Goal: Task Accomplishment & Management: Manage account settings

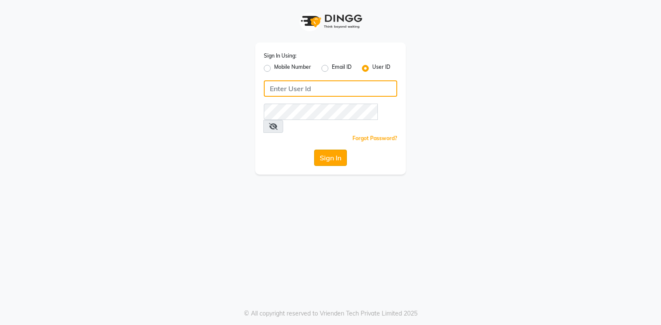
type input "e3694-01"
click at [336, 150] on button "Sign In" at bounding box center [330, 158] width 33 height 16
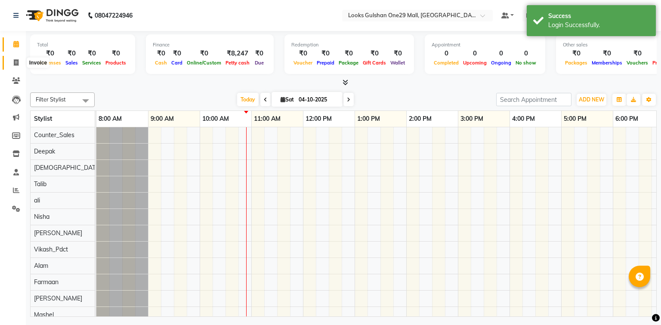
scroll to position [12, 0]
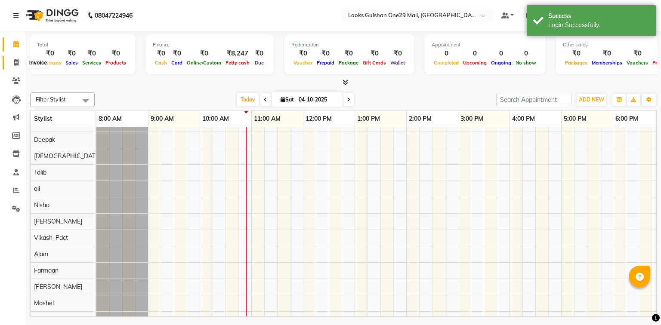
click at [12, 61] on span at bounding box center [16, 63] width 15 height 10
select select "service"
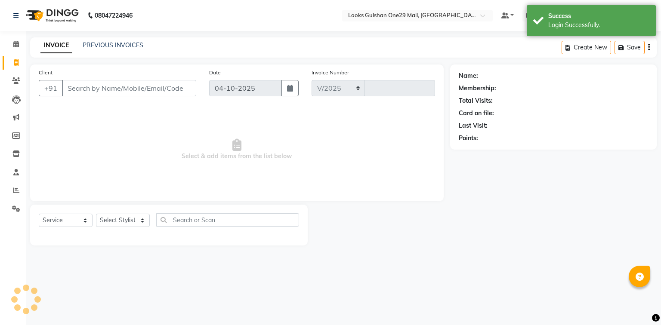
select select "8337"
type input "1687"
click at [126, 93] on input "Client" at bounding box center [129, 88] width 134 height 16
select select "80996"
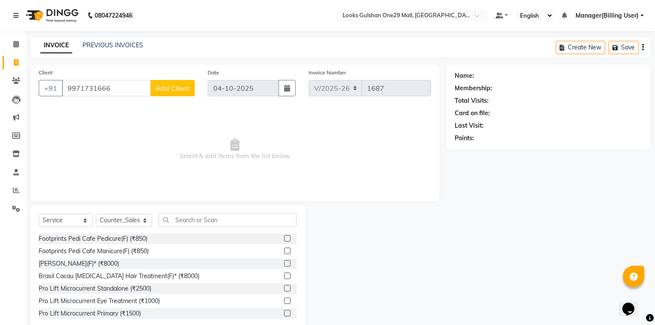
type input "9971731666"
click at [166, 91] on span "Add Client" at bounding box center [173, 88] width 34 height 9
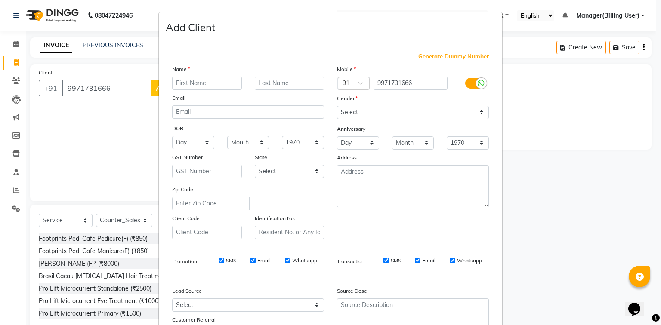
click at [234, 84] on input "text" at bounding box center [207, 83] width 70 height 13
type input "ANKITA"
click at [399, 112] on select "Select Male Female Other Prefer Not To Say" at bounding box center [413, 112] width 152 height 13
select select "female"
click at [337, 106] on select "Select Male Female Other Prefer Not To Say" at bounding box center [413, 112] width 152 height 13
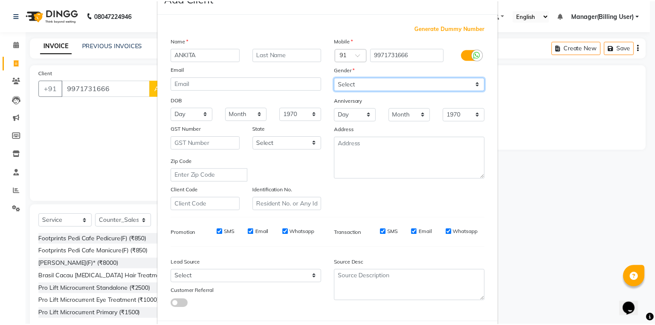
scroll to position [76, 0]
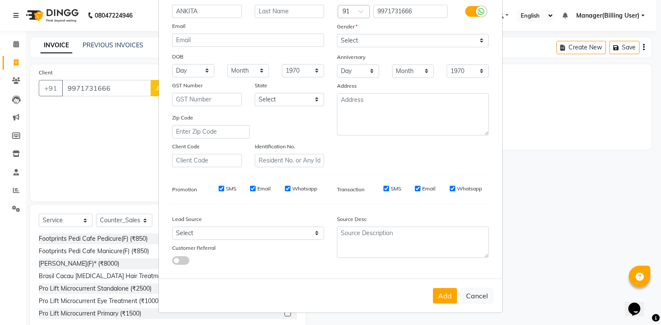
drag, startPoint x: 438, startPoint y: 298, endPoint x: 438, endPoint y: 292, distance: 5.2
click at [438, 298] on button "Add" at bounding box center [445, 295] width 24 height 15
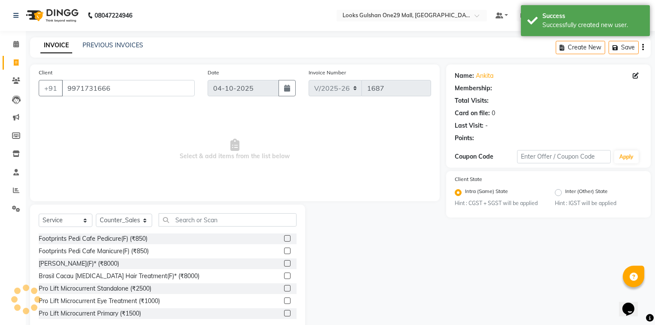
select select "1: Object"
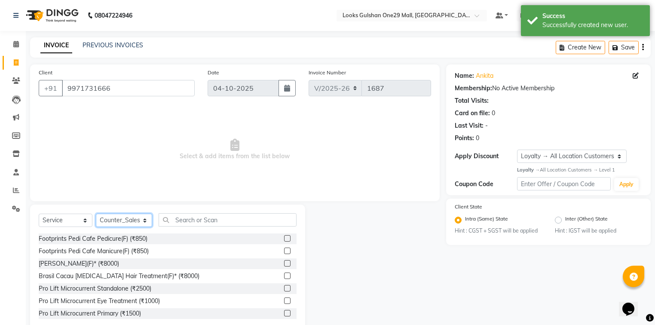
click at [115, 222] on select "Select Stylist Alam ali Counter_Sales Deepak Farmaan Janvi Manager(Billing User…" at bounding box center [124, 220] width 56 height 13
click at [75, 222] on select "Select Service Product Membership Package Voucher Prepaid Gift Card" at bounding box center [66, 220] width 54 height 13
select select "membership"
click at [39, 214] on select "Select Service Product Membership Package Voucher Prepaid Gift Card" at bounding box center [66, 220] width 54 height 13
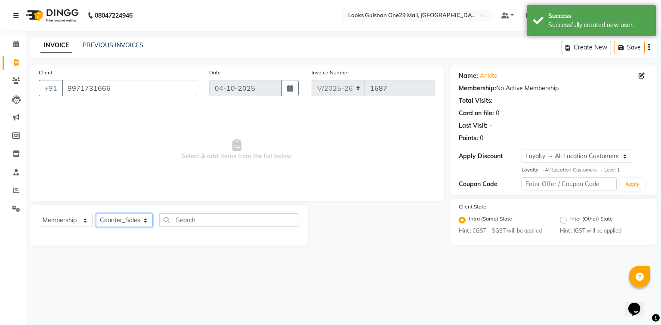
click at [122, 222] on select "Select Stylist Alam ali Counter_Sales Deepak Farmaan Janvi Manager(Billing User…" at bounding box center [124, 220] width 57 height 13
select select "82068"
click at [96, 214] on select "Select Stylist Alam ali Counter_Sales Deepak Farmaan Janvi Manager(Billing User…" at bounding box center [124, 220] width 57 height 13
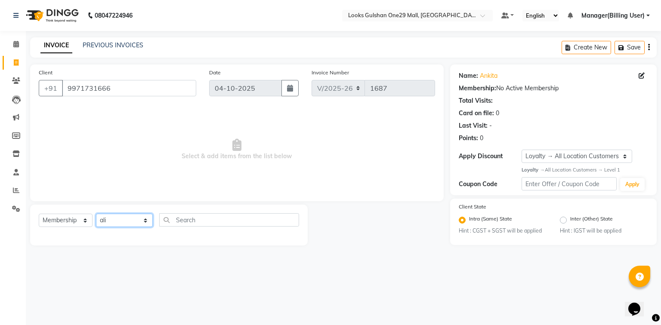
click at [144, 222] on select "Select Stylist Alam ali Counter_Sales Deepak Farmaan Janvi Manager(Billing User…" at bounding box center [124, 220] width 57 height 13
click at [86, 222] on select "Select Service Product Membership Package Voucher Prepaid Gift Card" at bounding box center [66, 220] width 54 height 13
click at [39, 214] on select "Select Service Product Membership Package Voucher Prepaid Gift Card" at bounding box center [66, 220] width 54 height 13
click at [188, 225] on input "text" at bounding box center [229, 219] width 140 height 13
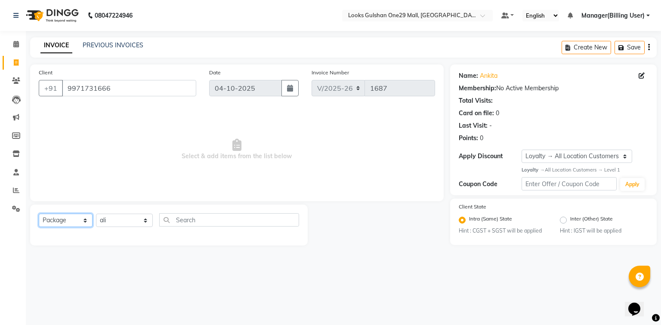
click at [84, 222] on select "Select Service Product Membership Package Voucher Prepaid Gift Card" at bounding box center [66, 220] width 54 height 13
select select "membership"
click at [39, 214] on select "Select Service Product Membership Package Voucher Prepaid Gift Card" at bounding box center [66, 220] width 54 height 13
click at [195, 218] on input "text" at bounding box center [229, 219] width 140 height 13
type input "F"
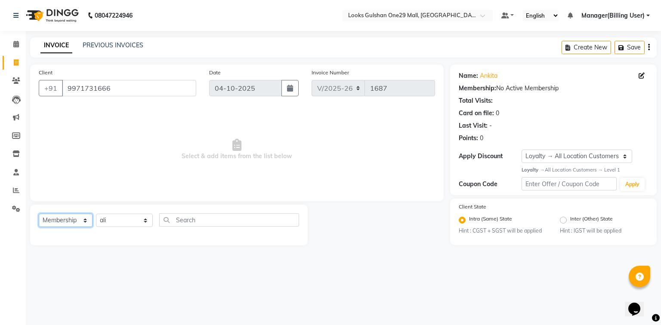
click at [83, 222] on select "Select Service Product Membership Package Voucher Prepaid Gift Card" at bounding box center [66, 220] width 54 height 13
click at [39, 214] on select "Select Service Product Membership Package Voucher Prepaid Gift Card" at bounding box center [66, 220] width 54 height 13
click at [83, 222] on select "Select Service Product Membership Package Voucher Prepaid Gift Card" at bounding box center [66, 220] width 54 height 13
click at [39, 214] on select "Select Service Product Membership Package Voucher Prepaid Gift Card" at bounding box center [66, 220] width 54 height 13
click at [86, 217] on select "Select Service Product Membership Package Voucher Prepaid Gift Card" at bounding box center [66, 220] width 54 height 13
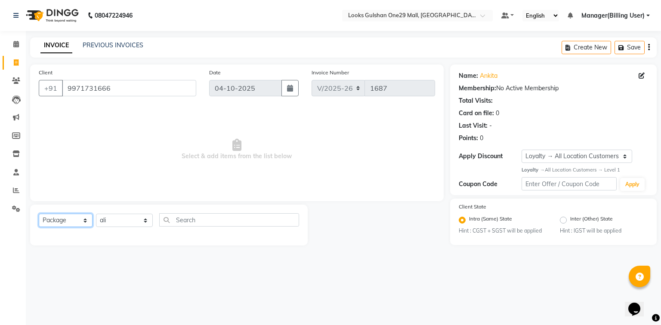
select select "P"
click at [39, 214] on select "Select Service Product Membership Package Voucher Prepaid Gift Card" at bounding box center [66, 220] width 54 height 13
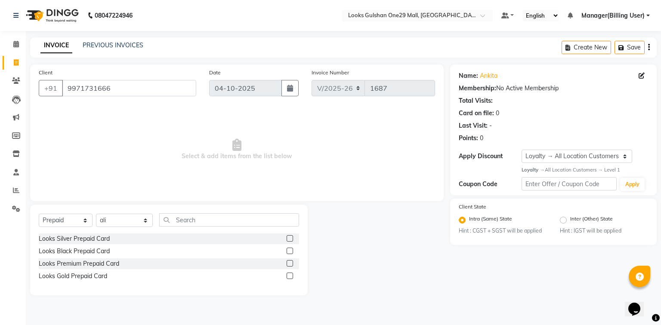
click at [289, 249] on label at bounding box center [289, 251] width 6 height 6
click at [289, 249] on input "checkbox" at bounding box center [289, 252] width 6 height 6
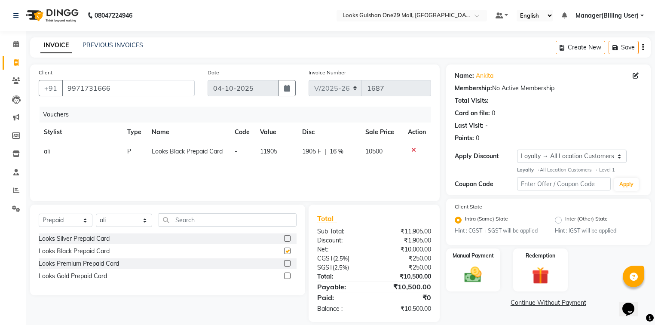
checkbox input "false"
click at [271, 172] on div "Vouchers Stylist Type Name Code Value Disc Sale Price Action ali P Looks Black …" at bounding box center [235, 150] width 393 height 86
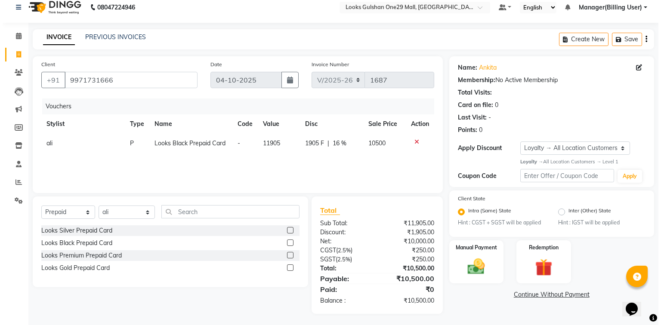
scroll to position [10, 0]
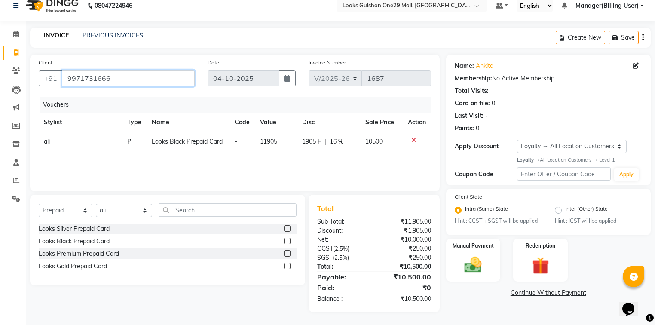
drag, startPoint x: 109, startPoint y: 76, endPoint x: 64, endPoint y: 79, distance: 44.8
click at [64, 79] on input "9971731666" at bounding box center [128, 78] width 133 height 16
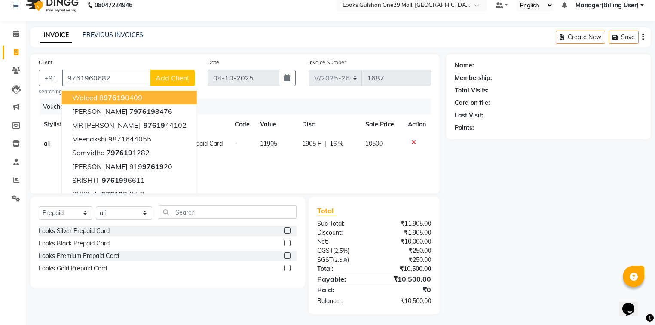
click at [229, 95] on div "Date 04-10-2025" at bounding box center [252, 77] width 102 height 38
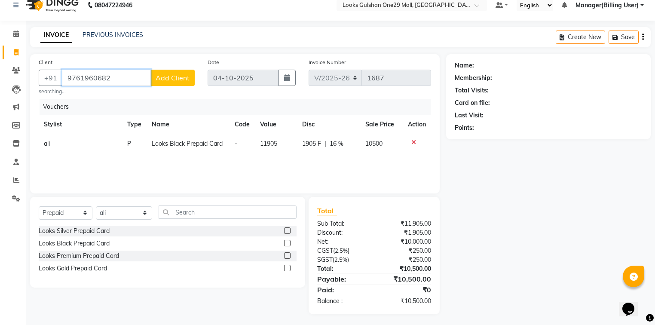
drag, startPoint x: 102, startPoint y: 77, endPoint x: 66, endPoint y: 77, distance: 36.1
click at [66, 77] on input "9761960682" at bounding box center [106, 78] width 89 height 16
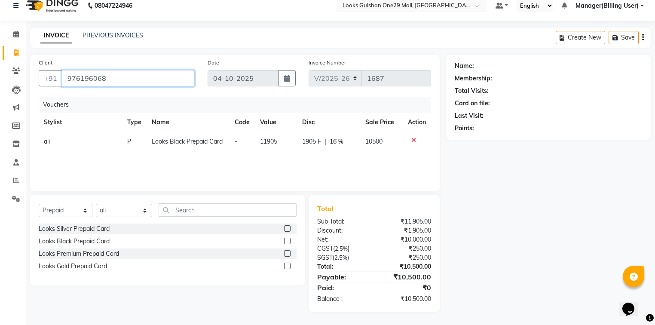
type input "9761960682"
click at [161, 80] on span "Add Client" at bounding box center [173, 78] width 34 height 9
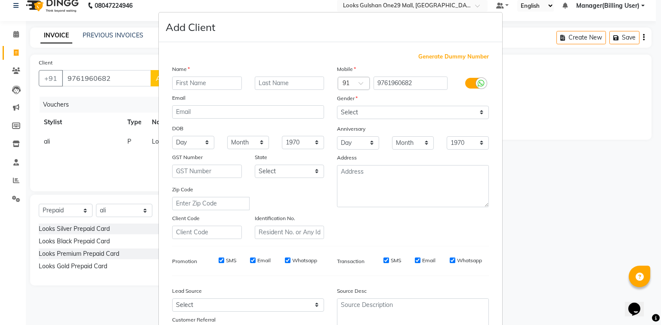
click at [217, 87] on input "text" at bounding box center [207, 83] width 70 height 13
type input "A"
type input "GANGA PRASHAD"
click at [411, 112] on select "Select Male Female Other Prefer Not To Say" at bounding box center [413, 112] width 152 height 13
select select "male"
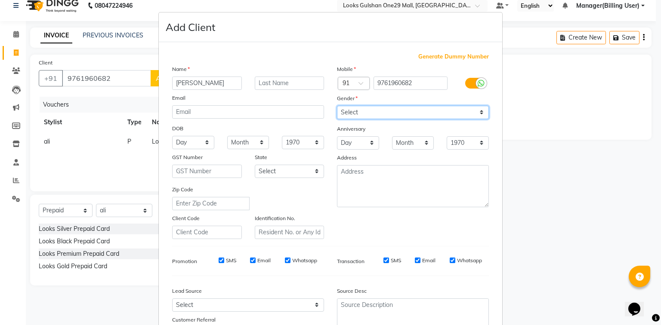
click at [337, 106] on select "Select Male Female Other Prefer Not To Say" at bounding box center [413, 112] width 152 height 13
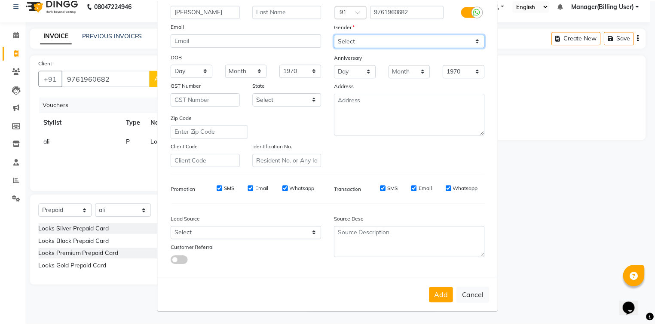
scroll to position [76, 0]
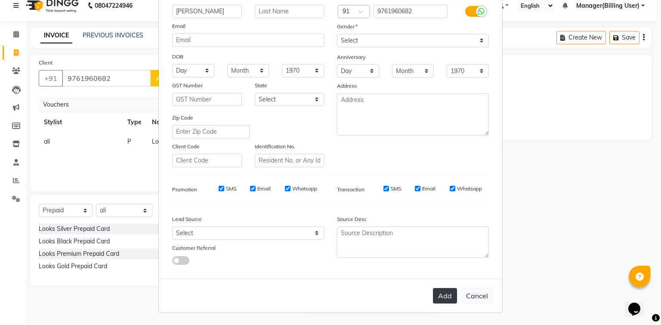
click at [440, 298] on button "Add" at bounding box center [445, 295] width 24 height 15
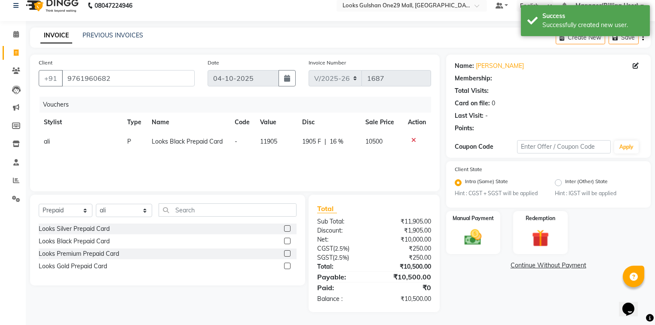
select select "1: Object"
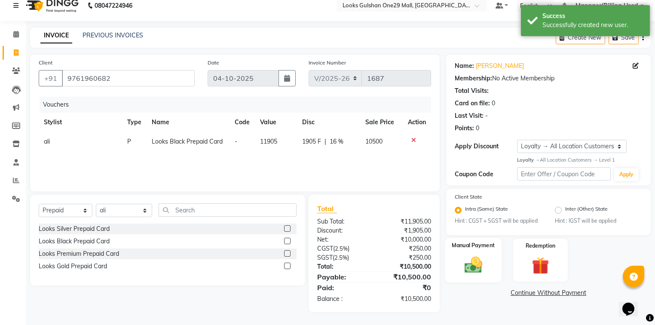
click at [480, 267] on img at bounding box center [473, 265] width 29 height 21
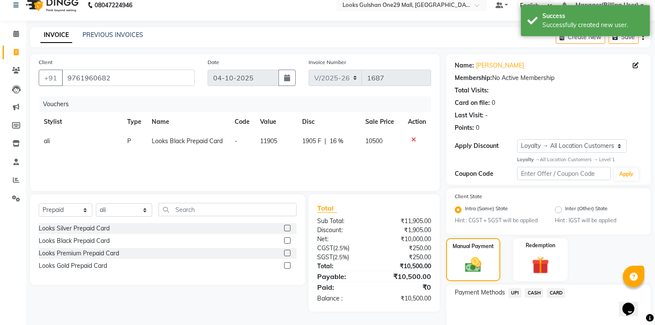
click at [517, 297] on span "UPI" at bounding box center [515, 293] width 13 height 10
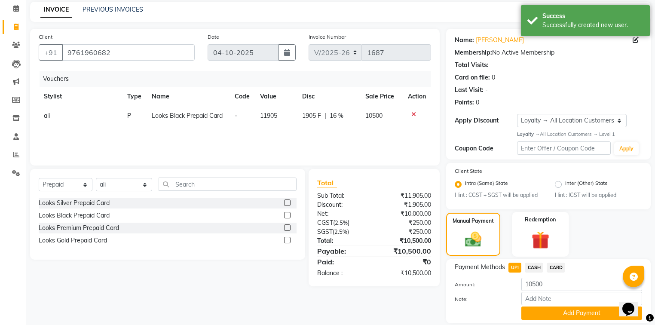
scroll to position [66, 0]
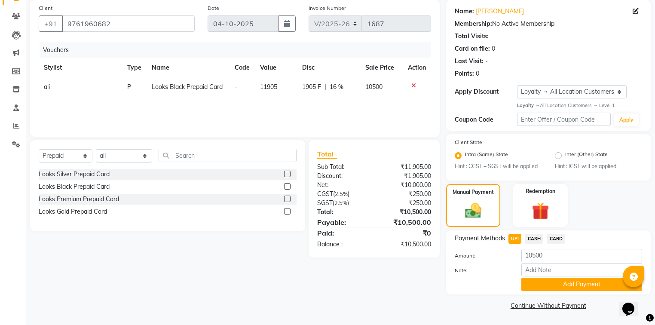
click at [285, 172] on label at bounding box center [287, 174] width 6 height 6
click at [285, 172] on input "checkbox" at bounding box center [287, 175] width 6 height 6
checkbox input "false"
click at [413, 83] on icon at bounding box center [414, 86] width 5 height 6
click at [534, 237] on span "CASH" at bounding box center [534, 239] width 18 height 10
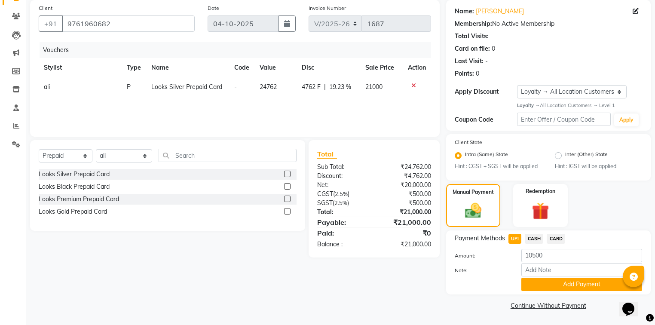
type input "21000"
click at [516, 240] on span "UPI" at bounding box center [515, 239] width 13 height 10
click at [570, 286] on button "Add Payment" at bounding box center [582, 284] width 121 height 13
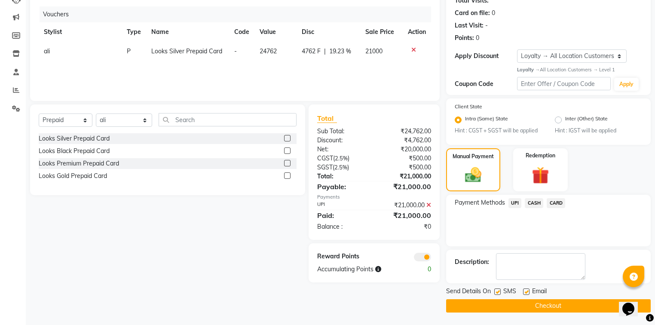
scroll to position [101, 0]
click at [525, 291] on label at bounding box center [526, 291] width 6 height 6
click at [525, 291] on input "checkbox" at bounding box center [526, 292] width 6 height 6
checkbox input "false"
click at [531, 304] on button "Checkout" at bounding box center [548, 305] width 205 height 13
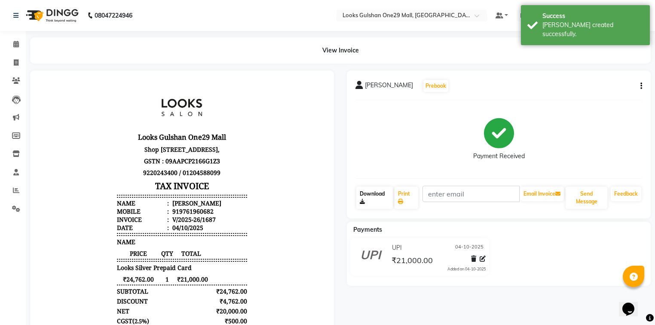
click at [378, 199] on link "Download" at bounding box center [375, 198] width 37 height 22
click at [407, 201] on link "Print" at bounding box center [407, 198] width 24 height 22
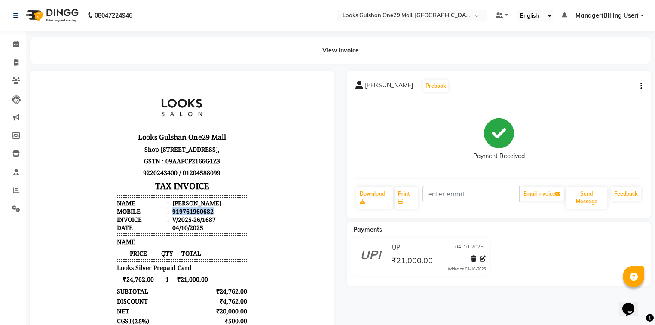
drag, startPoint x: 211, startPoint y: 218, endPoint x: 167, endPoint y: 217, distance: 44.3
click at [167, 215] on li "Mobile : 919761960682" at bounding box center [182, 211] width 130 height 8
copy div "919761960682"
click at [17, 47] on icon at bounding box center [16, 44] width 6 height 6
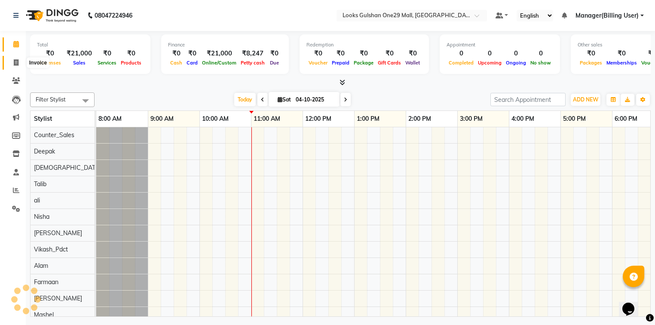
click at [15, 67] on span at bounding box center [16, 63] width 15 height 10
select select "service"
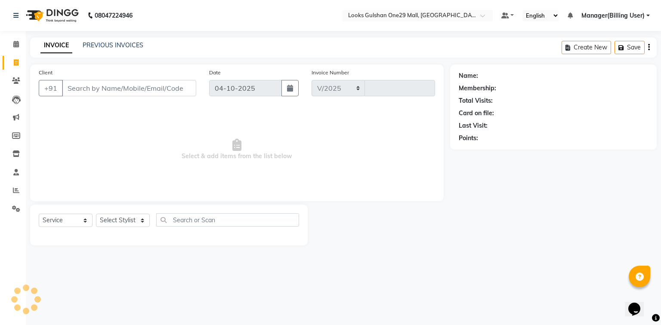
select select "8337"
type input "1688"
click at [95, 88] on input "Client" at bounding box center [129, 88] width 134 height 16
type input "919761960682"
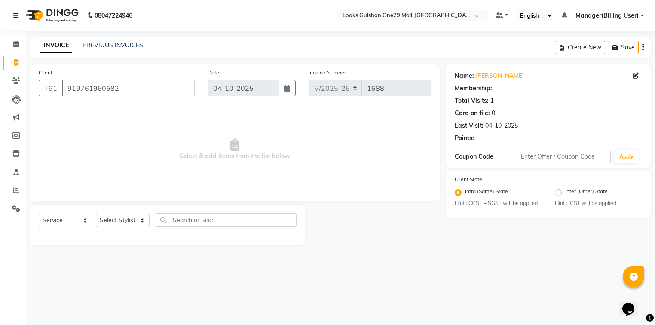
select select "80996"
select select "1: Object"
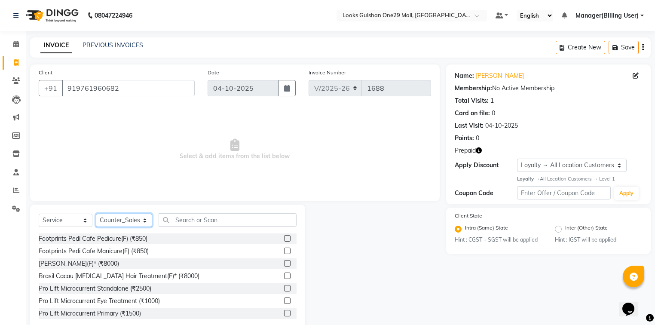
click at [129, 222] on select "Select Stylist Alam ali Counter_Sales Deepak Farmaan Janvi Manager(Billing User…" at bounding box center [124, 220] width 56 height 13
select select "82068"
click at [96, 214] on select "Select Stylist Alam ali Counter_Sales Deepak Farmaan Janvi Manager(Billing User…" at bounding box center [124, 220] width 56 height 13
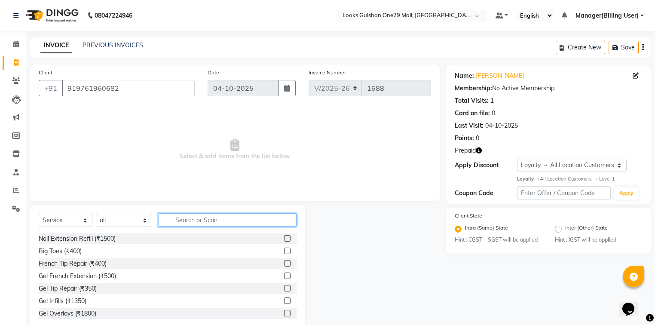
click at [188, 222] on input "text" at bounding box center [228, 219] width 138 height 13
type input "CUT"
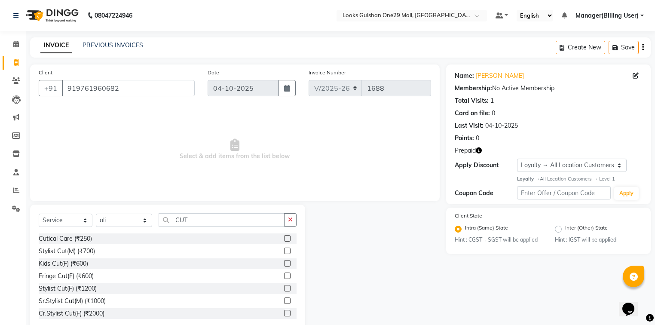
click at [284, 252] on label at bounding box center [287, 251] width 6 height 6
click at [284, 252] on input "checkbox" at bounding box center [287, 252] width 6 height 6
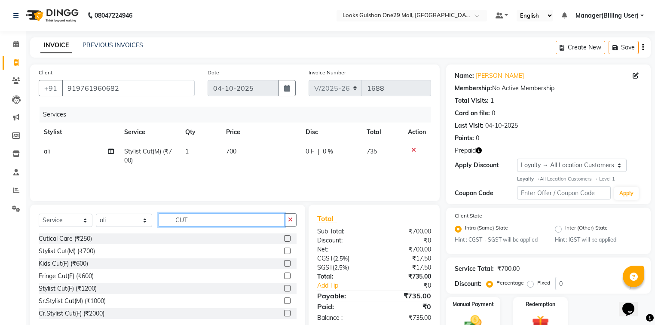
checkbox input "false"
drag, startPoint x: 220, startPoint y: 218, endPoint x: 170, endPoint y: 221, distance: 49.9
click at [170, 221] on input "CUT" at bounding box center [222, 219] width 126 height 13
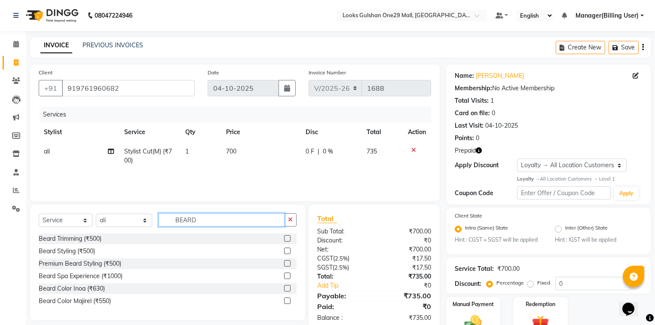
type input "BEARD"
click at [289, 250] on label at bounding box center [287, 251] width 6 height 6
click at [289, 250] on input "checkbox" at bounding box center [287, 252] width 6 height 6
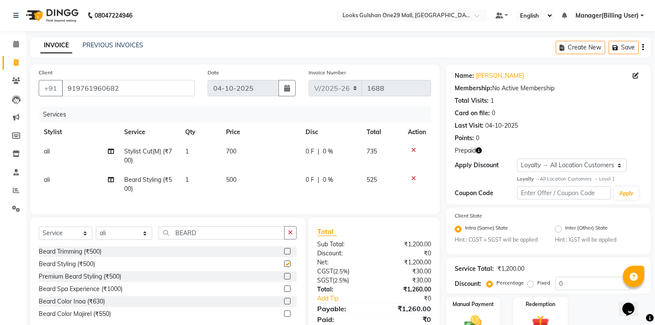
checkbox input "false"
click at [232, 182] on span "500" at bounding box center [231, 180] width 10 height 8
select select "82068"
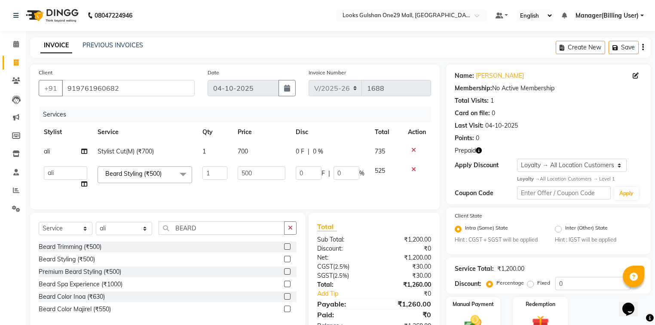
click at [232, 182] on td "1" at bounding box center [215, 177] width 36 height 33
click at [246, 176] on input "500" at bounding box center [262, 172] width 48 height 13
type input "350"
click at [244, 153] on td "700" at bounding box center [262, 151] width 58 height 19
select select "82068"
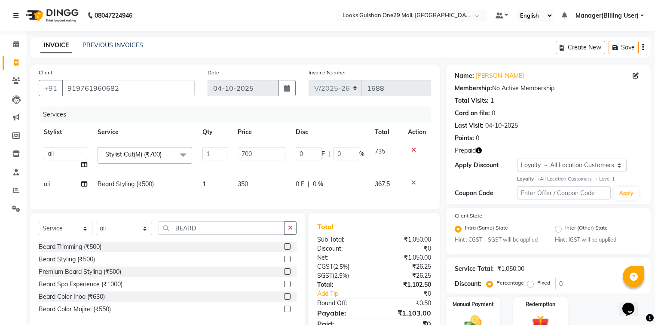
click at [244, 153] on input "700" at bounding box center [262, 153] width 48 height 13
type input "500"
click at [279, 193] on td "350" at bounding box center [262, 184] width 58 height 19
select select "82068"
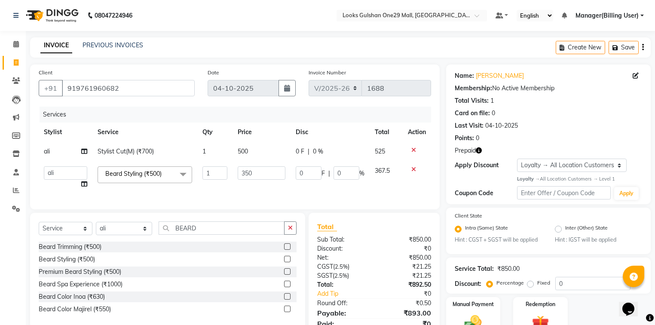
click at [345, 110] on div "Services" at bounding box center [239, 115] width 398 height 16
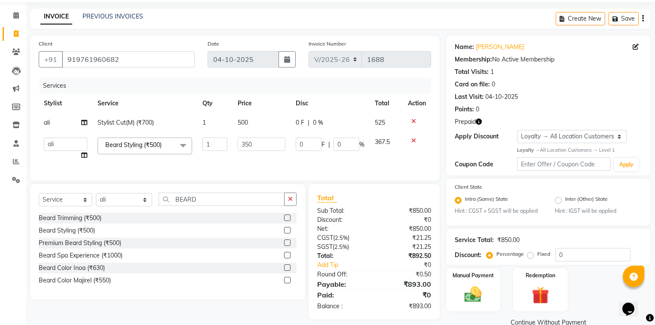
scroll to position [46, 0]
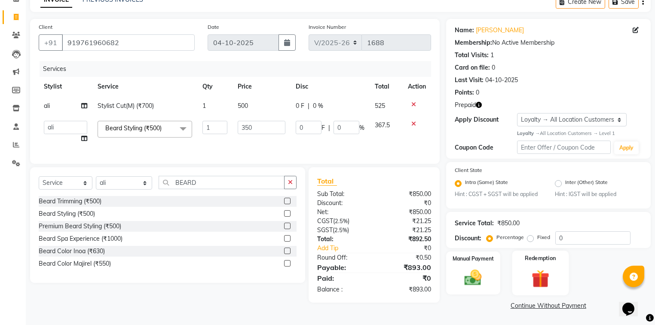
click at [535, 271] on img at bounding box center [540, 279] width 29 height 22
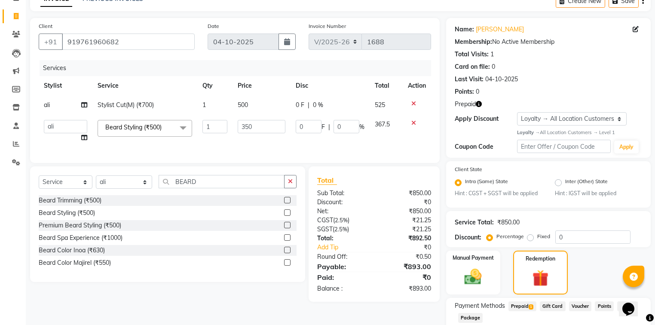
click at [528, 309] on span "Prepaid 1" at bounding box center [523, 307] width 28 height 10
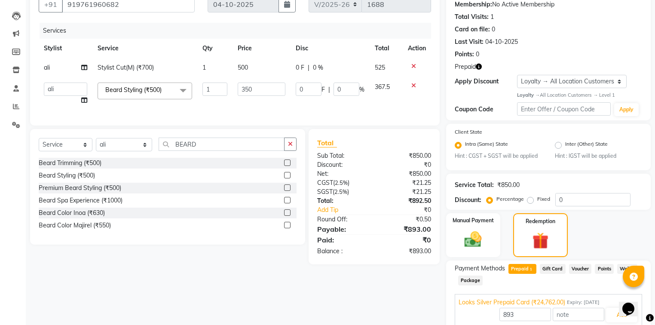
scroll to position [121, 0]
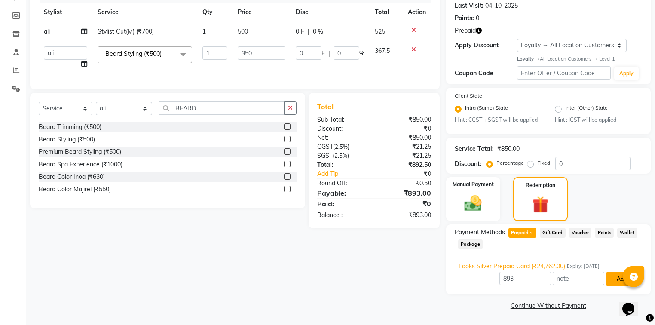
click at [617, 279] on button "Add" at bounding box center [621, 279] width 31 height 15
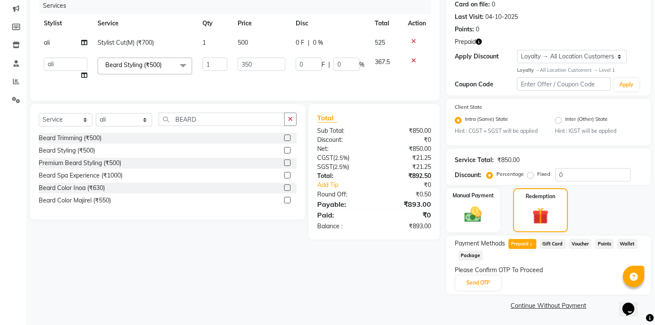
scroll to position [110, 0]
click at [471, 284] on button "Send OTP" at bounding box center [478, 283] width 45 height 15
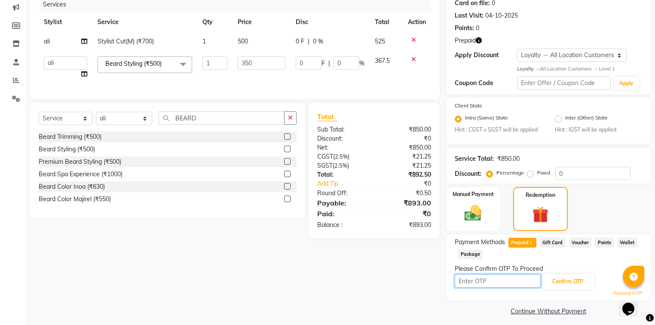
click at [509, 283] on input "text" at bounding box center [498, 280] width 86 height 13
click at [553, 286] on button "Confirm OTP" at bounding box center [568, 281] width 52 height 15
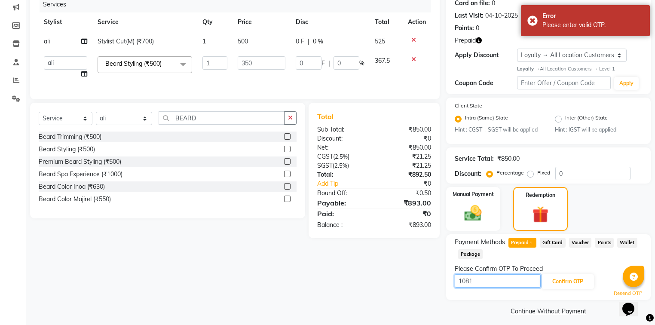
drag, startPoint x: 477, startPoint y: 282, endPoint x: 465, endPoint y: 285, distance: 12.8
click at [465, 285] on input "1081" at bounding box center [498, 280] width 86 height 13
type input "1018"
click at [574, 281] on button "Confirm OTP" at bounding box center [568, 281] width 52 height 15
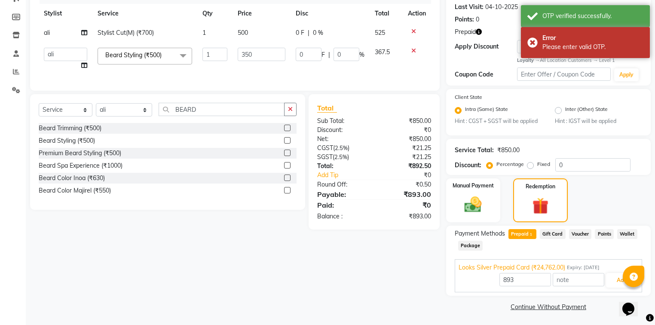
scroll to position [121, 0]
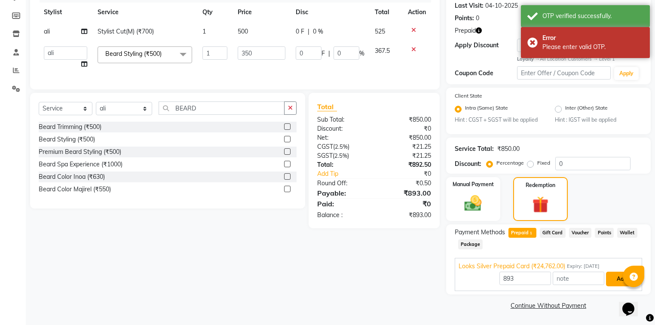
click at [613, 278] on button "Add" at bounding box center [621, 279] width 31 height 15
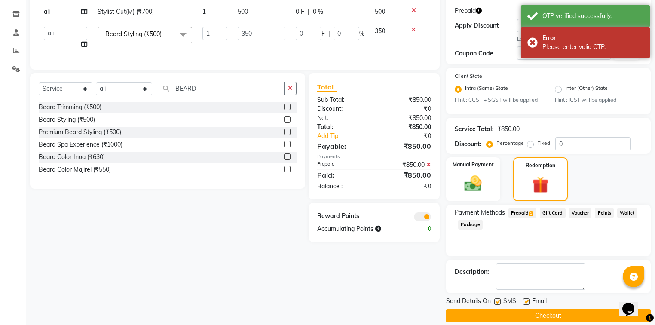
scroll to position [150, 0]
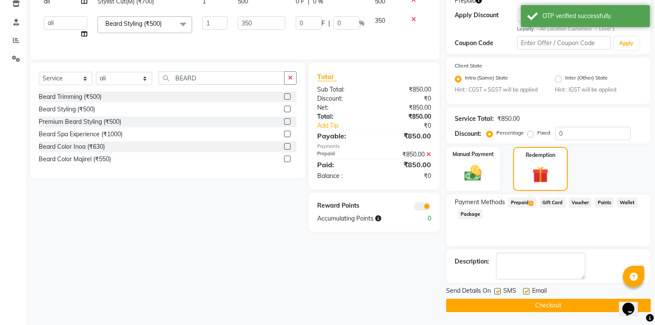
click at [526, 291] on label at bounding box center [526, 291] width 6 height 6
click at [526, 291] on input "checkbox" at bounding box center [526, 292] width 6 height 6
checkbox input "false"
drag, startPoint x: 532, startPoint y: 304, endPoint x: 556, endPoint y: 292, distance: 27.5
click at [532, 304] on button "Checkout" at bounding box center [548, 305] width 205 height 13
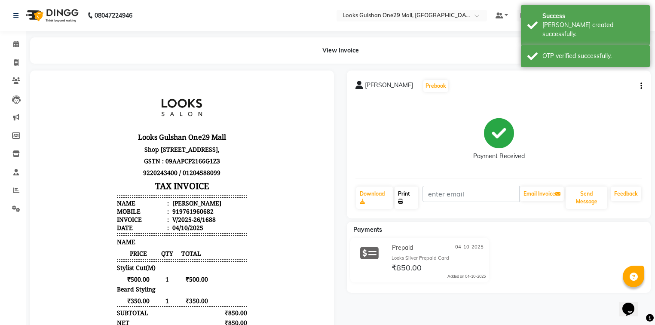
click at [411, 197] on link "Print" at bounding box center [407, 198] width 24 height 22
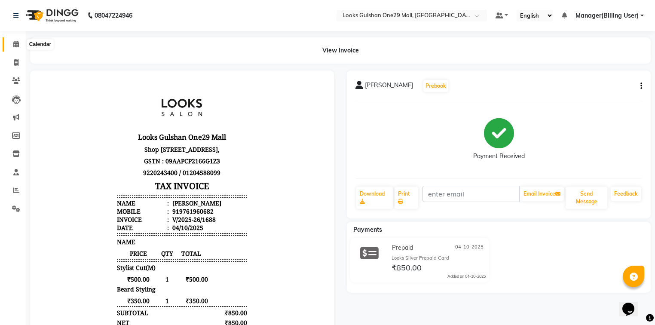
drag, startPoint x: 15, startPoint y: 48, endPoint x: 21, endPoint y: 53, distance: 7.6
click at [15, 48] on span at bounding box center [16, 45] width 15 height 10
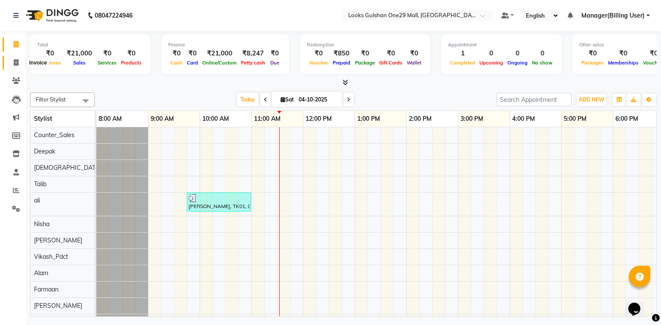
click at [15, 65] on icon at bounding box center [16, 62] width 5 height 6
select select "8337"
select select "service"
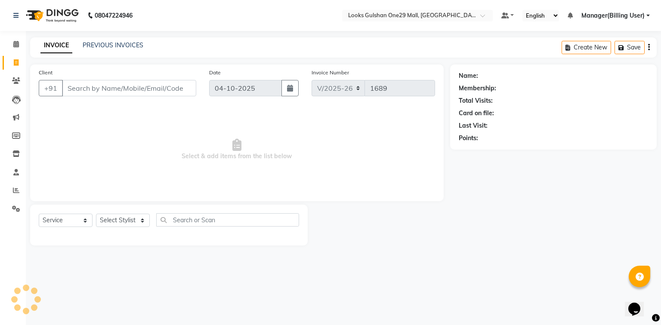
click at [114, 93] on input "Client" at bounding box center [129, 88] width 134 height 16
select select "80996"
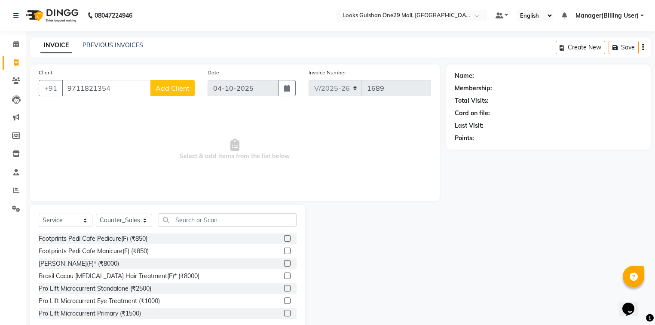
type input "9711821354"
click at [278, 115] on span "Select & add items from the list below" at bounding box center [235, 150] width 393 height 86
click at [179, 86] on span "Add Client" at bounding box center [173, 88] width 34 height 9
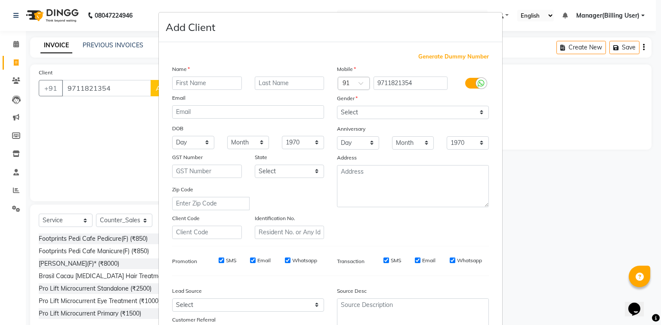
click at [212, 86] on input "text" at bounding box center [207, 83] width 70 height 13
type input "rishab"
click at [256, 89] on input "text" at bounding box center [290, 83] width 70 height 13
type input "gupta"
click at [402, 115] on select "Select Male Female Other Prefer Not To Say" at bounding box center [413, 112] width 152 height 13
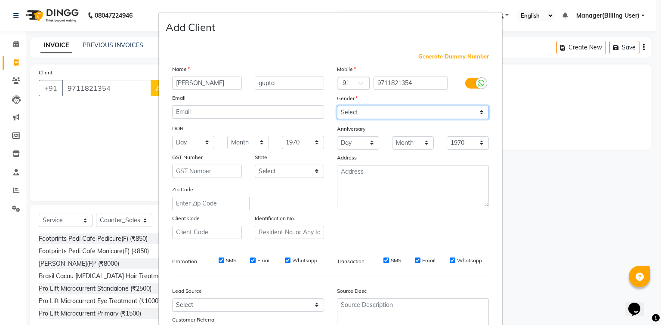
select select "male"
click at [337, 106] on select "Select Male Female Other Prefer Not To Say" at bounding box center [413, 112] width 152 height 13
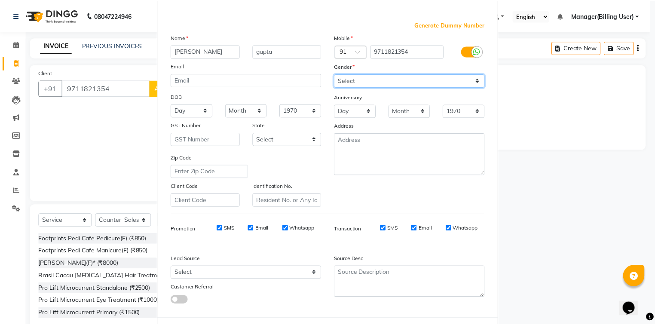
scroll to position [76, 0]
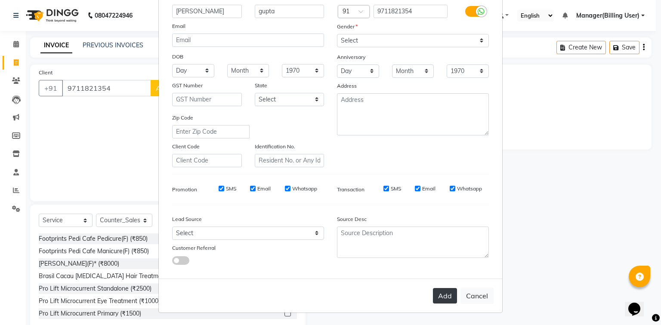
click at [444, 295] on button "Add" at bounding box center [445, 295] width 24 height 15
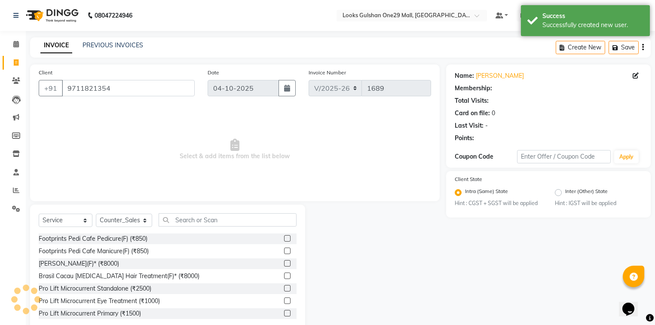
select select "1: Object"
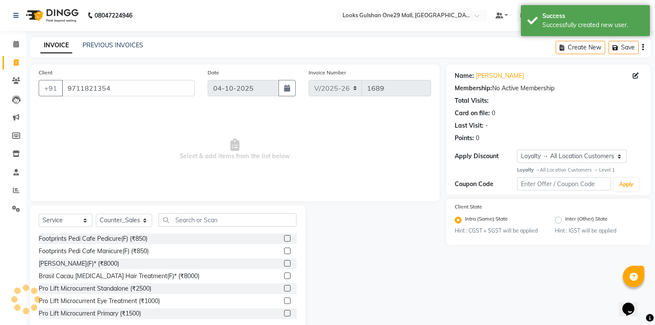
scroll to position [19, 0]
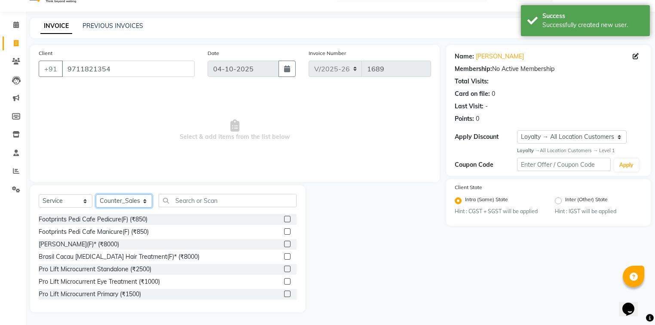
click at [123, 203] on select "Select Stylist Alam ali Counter_Sales Deepak Farmaan Janvi Manager(Billing User…" at bounding box center [124, 200] width 56 height 13
select select "81002"
click at [96, 195] on select "Select Stylist Alam ali Counter_Sales Deepak Farmaan Janvi Manager(Billing User…" at bounding box center [124, 200] width 56 height 13
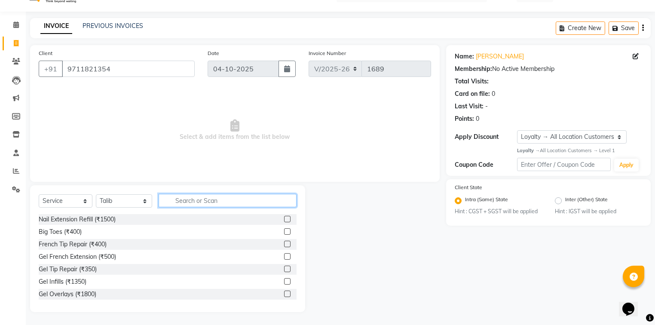
click at [205, 201] on input "text" at bounding box center [228, 200] width 138 height 13
type input "cut"
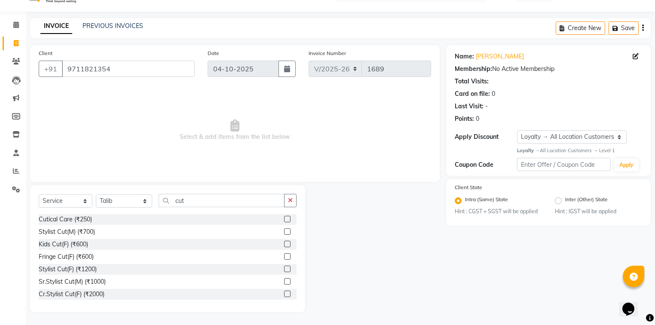
click at [284, 231] on label at bounding box center [287, 231] width 6 height 6
click at [284, 231] on input "checkbox" at bounding box center [287, 232] width 6 height 6
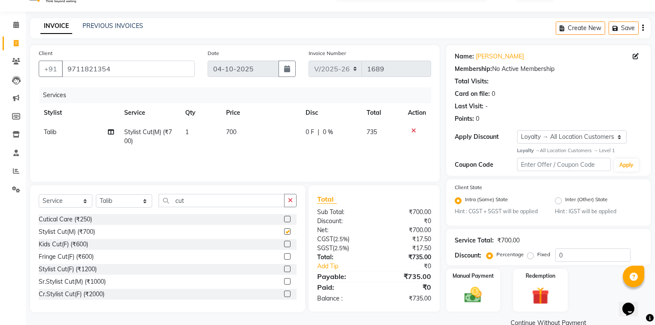
checkbox input "false"
click at [231, 133] on span "700" at bounding box center [231, 132] width 10 height 8
select select "81002"
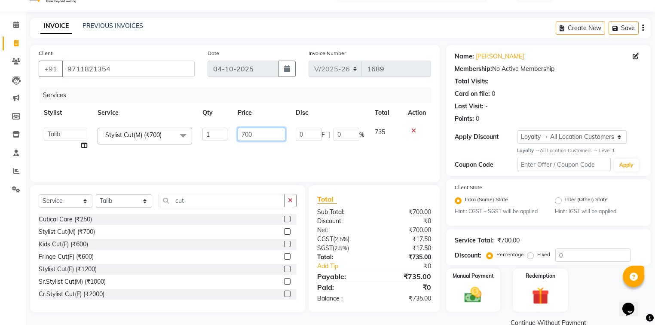
click at [244, 137] on input "700" at bounding box center [262, 134] width 48 height 13
type input "500"
click at [409, 194] on div "Total Sub Total: ₹700.00 Discount: ₹0 Net: ₹700.00 CGST ( 2.5% ) ₹17.50 SGST ( …" at bounding box center [374, 248] width 131 height 126
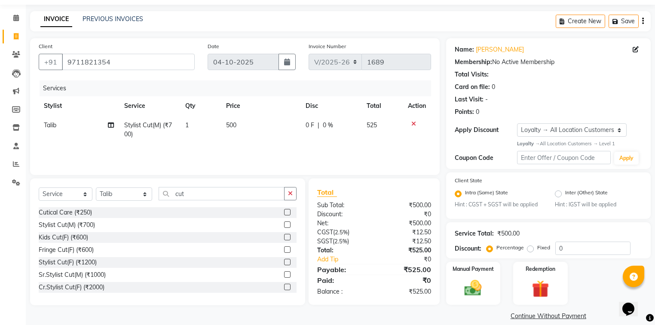
scroll to position [37, 0]
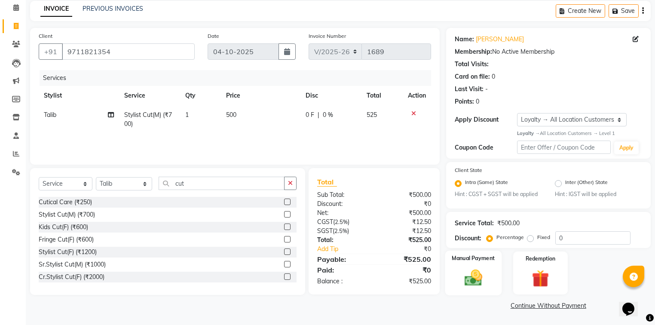
click at [492, 276] on div "Manual Payment" at bounding box center [473, 273] width 57 height 45
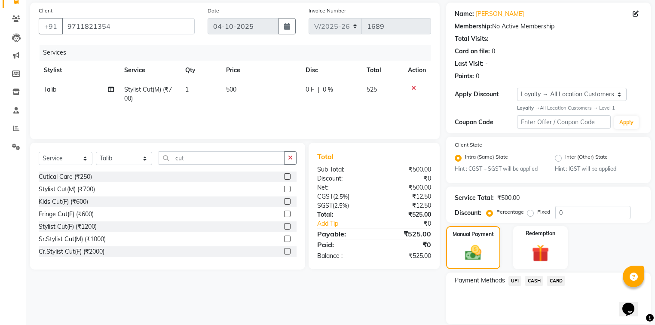
scroll to position [92, 0]
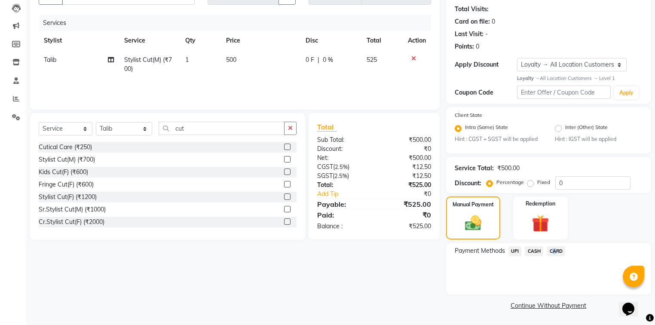
click at [551, 252] on span "CARD" at bounding box center [556, 251] width 18 height 10
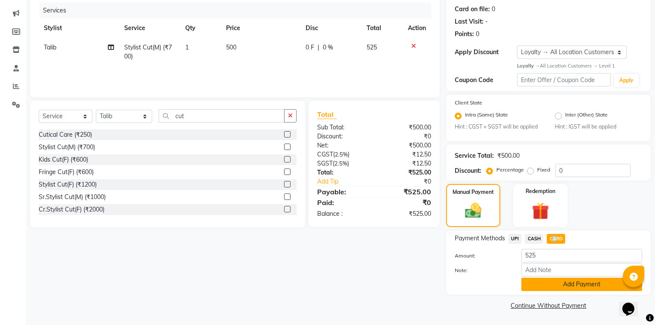
click at [563, 283] on button "Add Payment" at bounding box center [582, 284] width 121 height 13
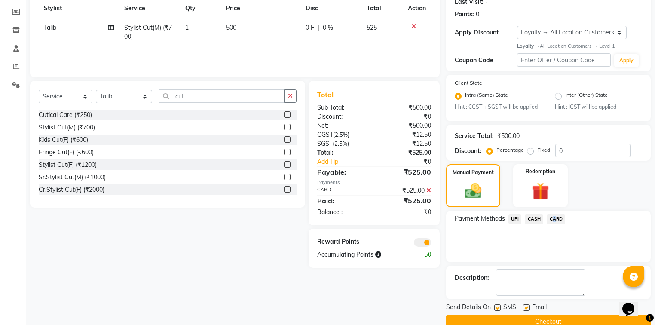
scroll to position [141, 0]
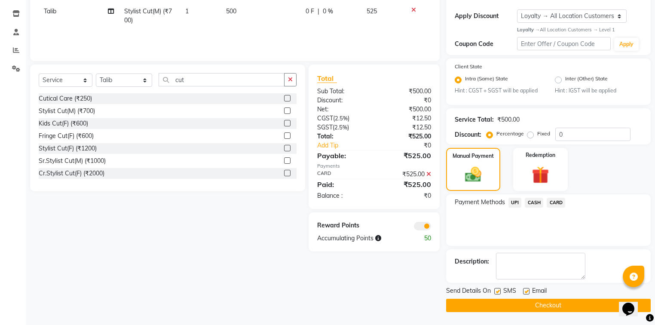
click at [525, 292] on label at bounding box center [526, 291] width 6 height 6
click at [525, 292] on input "checkbox" at bounding box center [526, 292] width 6 height 6
checkbox input "false"
click at [529, 305] on button "Checkout" at bounding box center [548, 305] width 205 height 13
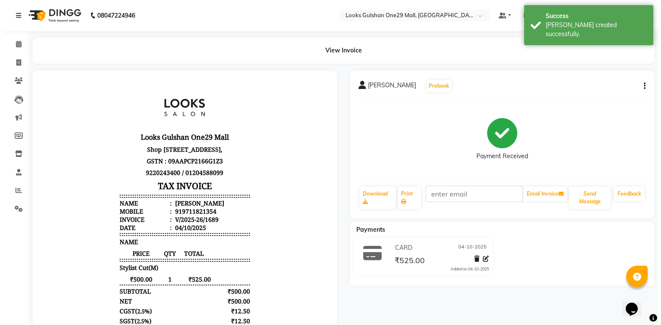
scroll to position [7, 0]
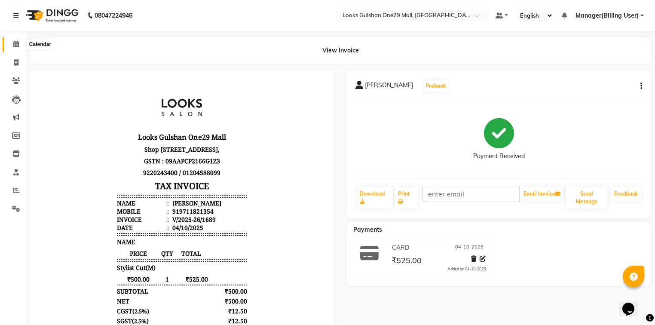
drag, startPoint x: 18, startPoint y: 45, endPoint x: 35, endPoint y: 43, distance: 17.3
click at [18, 45] on icon at bounding box center [16, 44] width 6 height 6
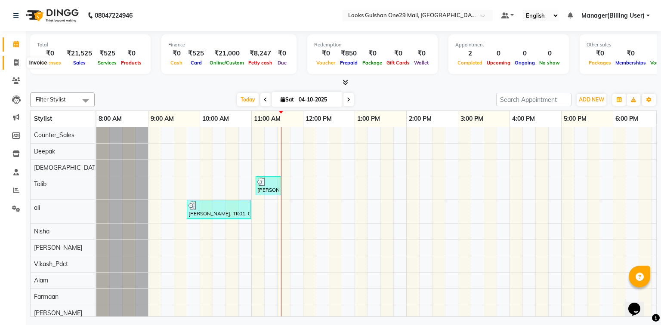
click at [14, 65] on icon at bounding box center [16, 62] width 5 height 6
select select "service"
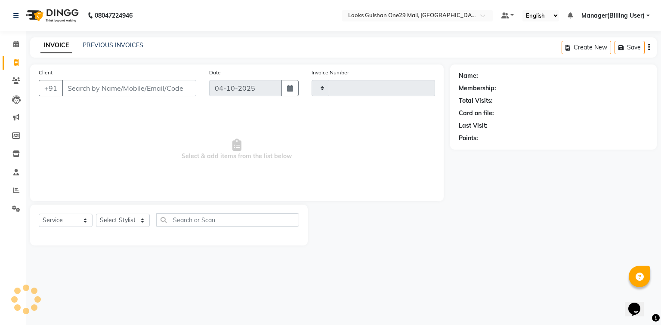
type input "1690"
select select "8337"
click at [116, 48] on link "PREVIOUS INVOICES" at bounding box center [113, 45] width 61 height 8
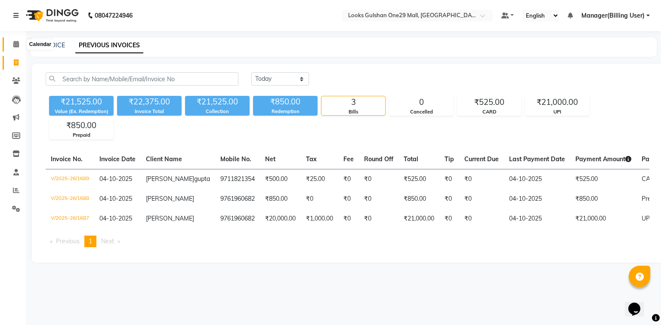
click at [16, 46] on icon at bounding box center [16, 44] width 6 height 6
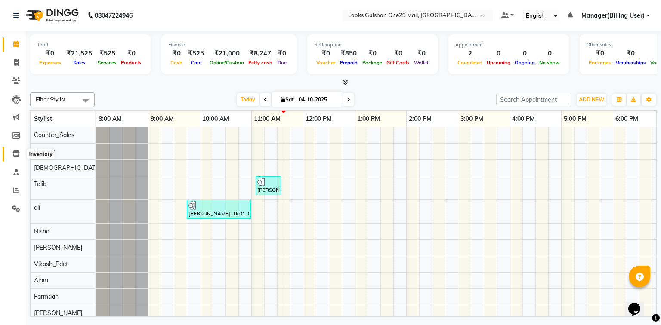
click at [18, 155] on icon at bounding box center [15, 154] width 7 height 6
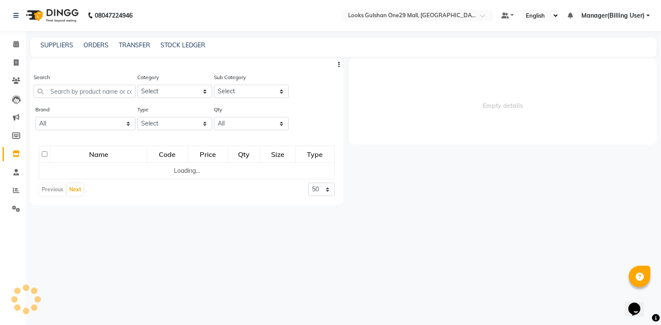
select select
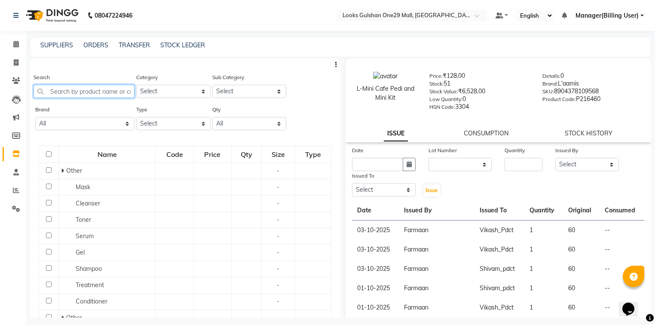
click at [99, 94] on input "text" at bounding box center [84, 91] width 101 height 13
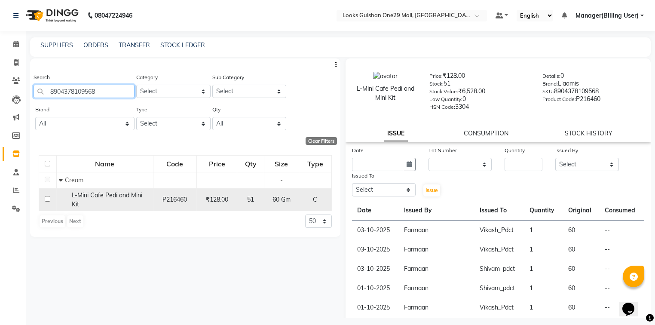
type input "8904378109568"
click at [47, 199] on input "checkbox" at bounding box center [48, 199] width 6 height 6
checkbox input "true"
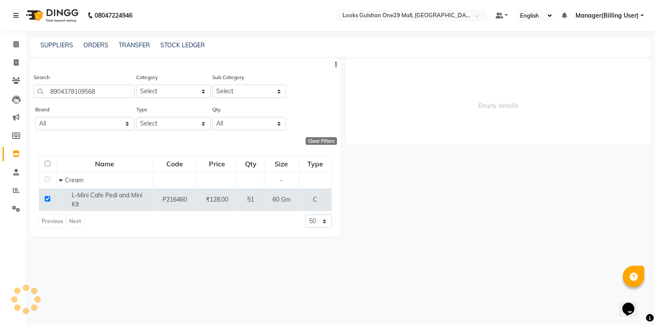
select select
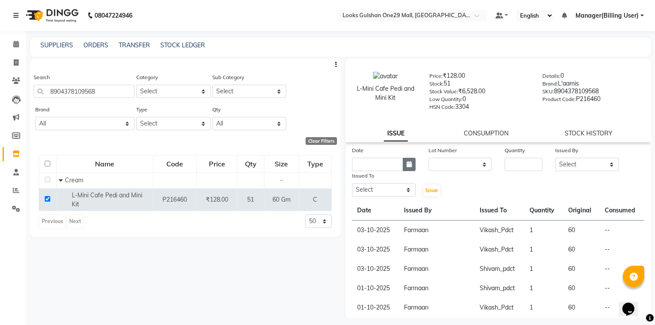
click at [404, 169] on button "button" at bounding box center [409, 164] width 13 height 13
select select "10"
select select "2025"
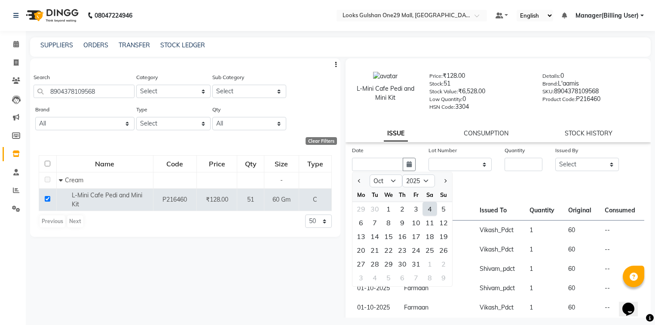
click at [432, 214] on div "4" at bounding box center [430, 209] width 14 height 14
type input "04-10-2025"
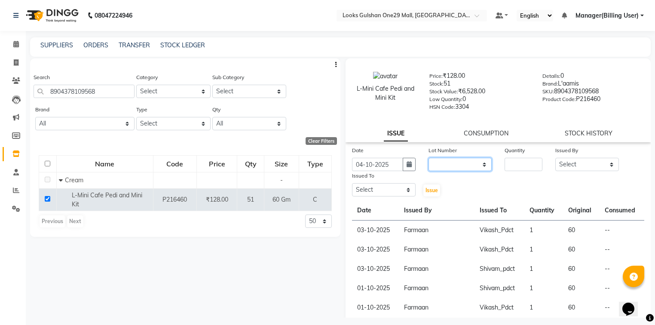
click at [460, 167] on select "None" at bounding box center [461, 164] width 64 height 13
click at [518, 169] on input "number" at bounding box center [524, 164] width 38 height 13
type input "1"
click at [561, 171] on select "Select Alam ali Counter_Sales Deepak Farmaan Janvi Manager(Billing User) Mashel…" at bounding box center [588, 164] width 64 height 13
select select "92171"
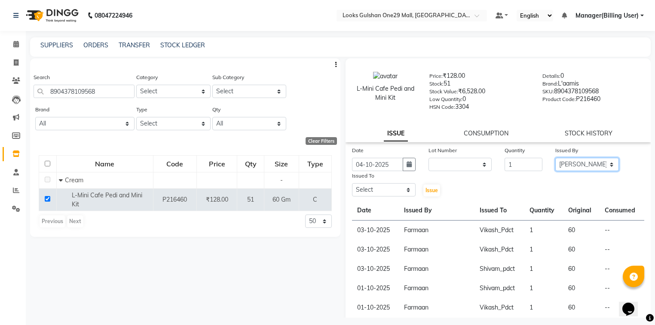
click at [556, 161] on select "Select Alam ali Counter_Sales Deepak Farmaan Janvi Manager(Billing User) Mashel…" at bounding box center [588, 164] width 64 height 13
click at [392, 194] on select "Select Alam ali Counter_Sales Deepak Farmaan Janvi Manager(Billing User) Mashel…" at bounding box center [384, 189] width 64 height 13
select select "86411"
click at [352, 187] on select "Select Alam ali Counter_Sales Deepak Farmaan Janvi Manager(Billing User) Mashel…" at bounding box center [384, 189] width 64 height 13
click at [428, 194] on span "Issue" at bounding box center [432, 190] width 12 height 6
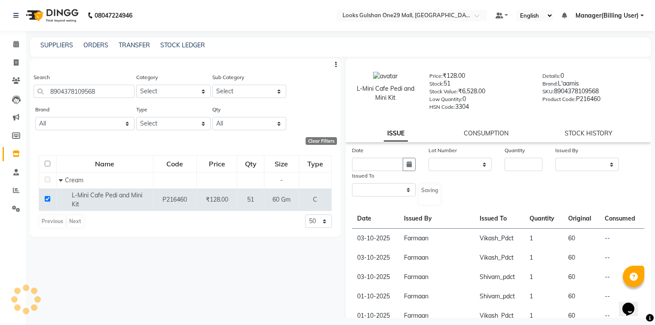
select select
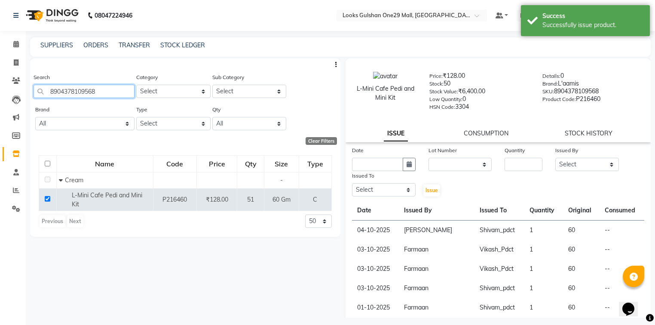
drag, startPoint x: 108, startPoint y: 89, endPoint x: 33, endPoint y: 93, distance: 75.8
click at [33, 93] on div "Search 8904378109568 Category Select Skin Personal Care Hair Threading Loreal B…" at bounding box center [185, 89] width 311 height 32
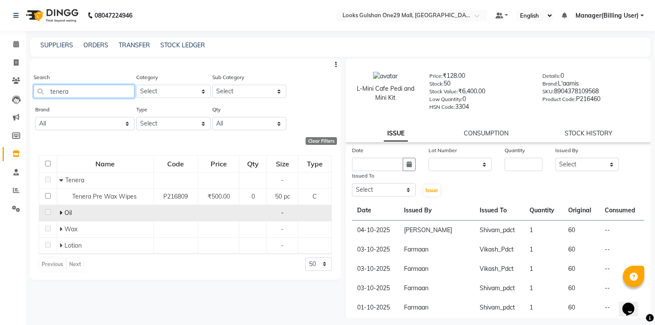
type input "tenera"
click at [60, 214] on icon at bounding box center [60, 213] width 3 height 6
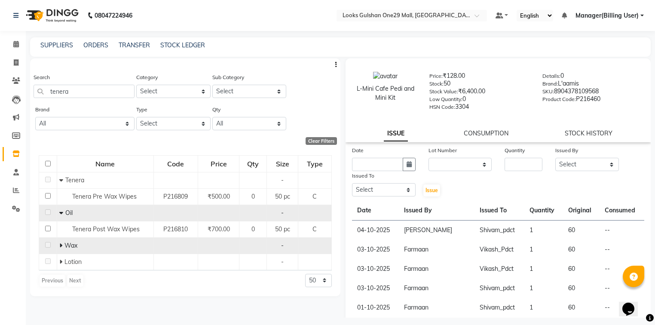
click at [61, 245] on icon at bounding box center [60, 246] width 3 height 6
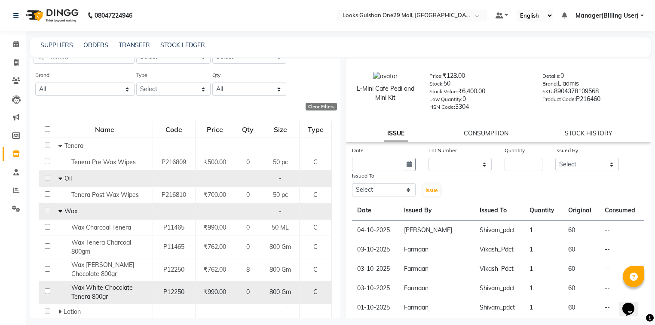
scroll to position [62, 0]
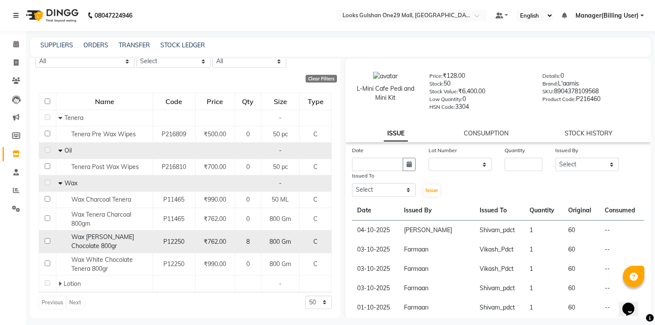
click at [48, 241] on input "checkbox" at bounding box center [48, 241] width 6 height 6
checkbox input "true"
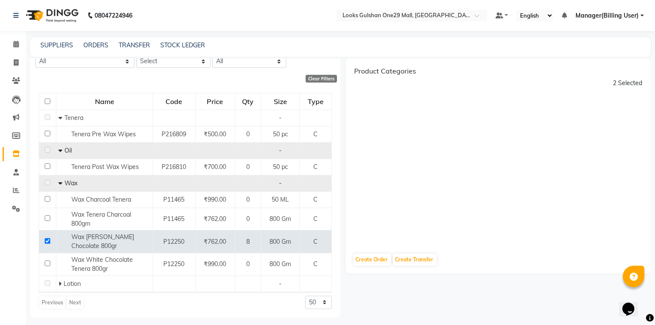
click at [314, 76] on div "Clear Filters" at bounding box center [321, 79] width 31 height 8
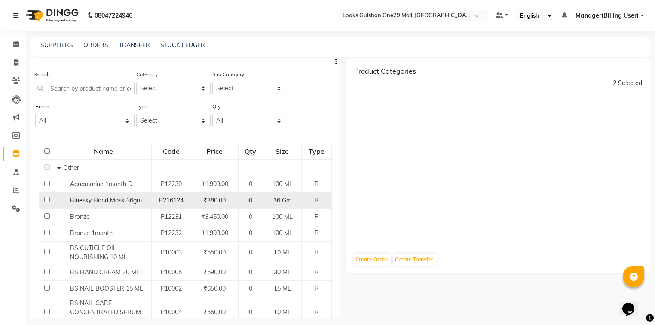
scroll to position [0, 0]
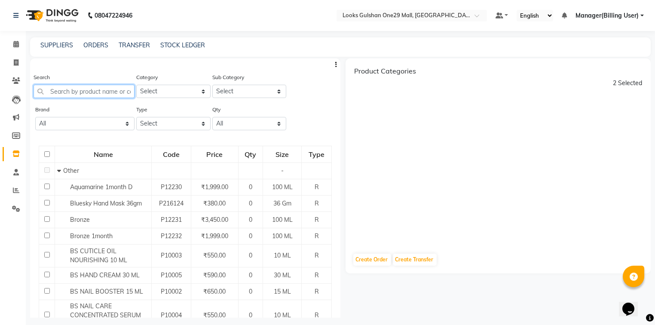
click at [97, 93] on input "text" at bounding box center [84, 91] width 101 height 13
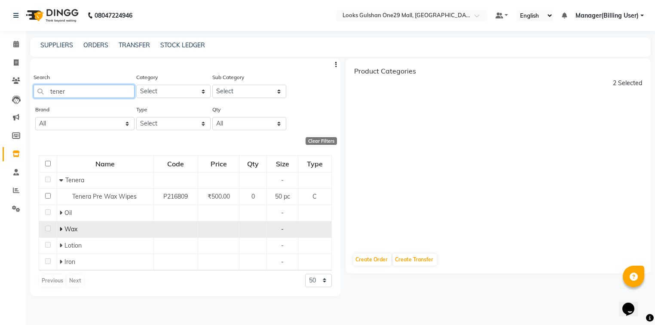
type input "tener"
click at [105, 237] on td "Wax" at bounding box center [105, 229] width 97 height 16
click at [60, 230] on icon at bounding box center [60, 229] width 3 height 6
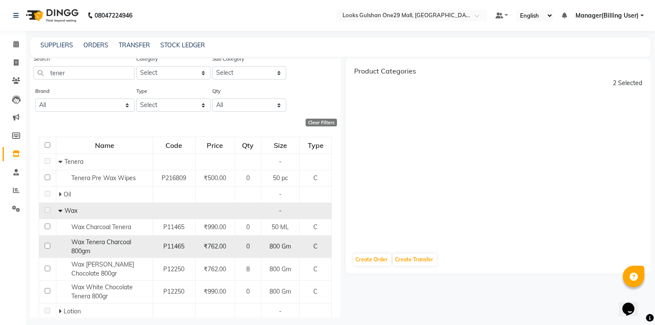
scroll to position [34, 0]
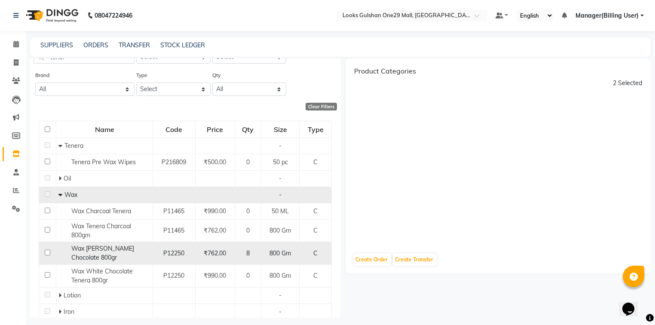
click at [45, 253] on input "checkbox" at bounding box center [48, 253] width 6 height 6
checkbox input "true"
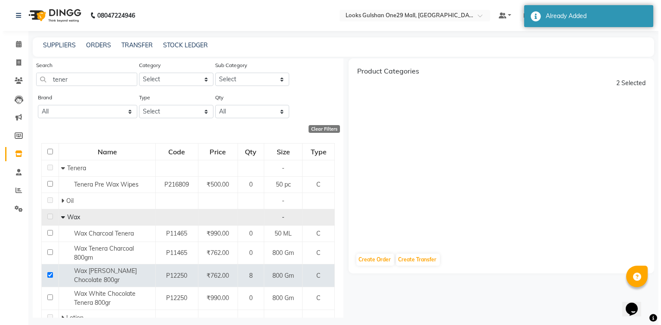
scroll to position [0, 0]
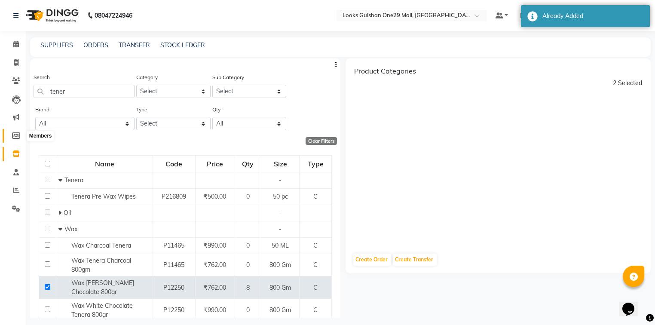
click at [17, 135] on icon at bounding box center [16, 135] width 8 height 6
select select
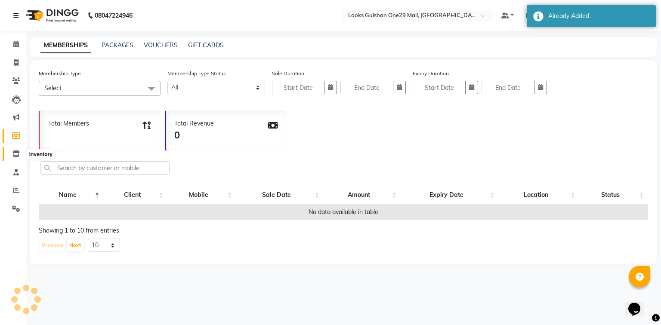
click at [16, 150] on span at bounding box center [16, 154] width 15 height 10
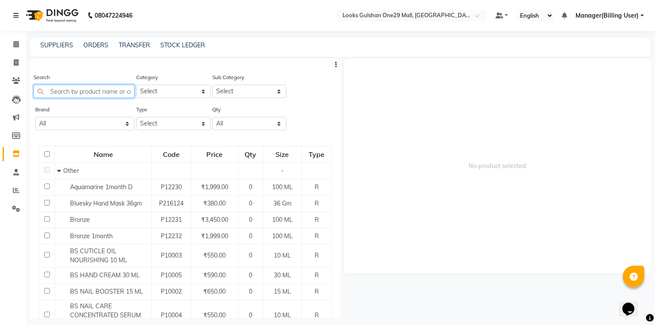
click at [85, 90] on input "text" at bounding box center [84, 91] width 101 height 13
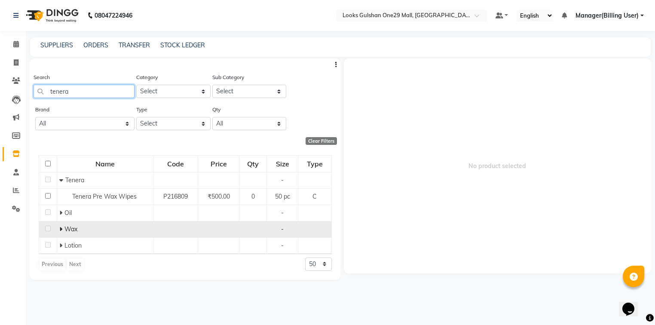
type input "tenera"
click at [60, 229] on icon at bounding box center [60, 229] width 3 height 6
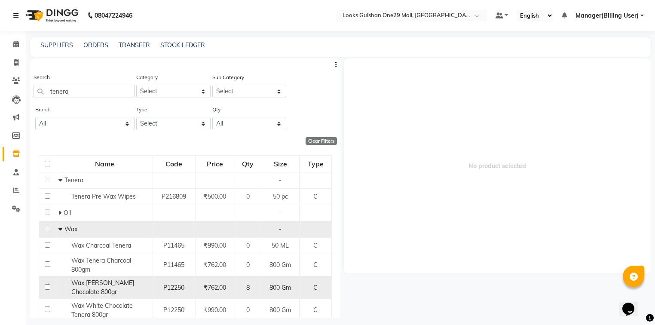
click at [45, 287] on input "checkbox" at bounding box center [48, 287] width 6 height 6
checkbox input "true"
select select
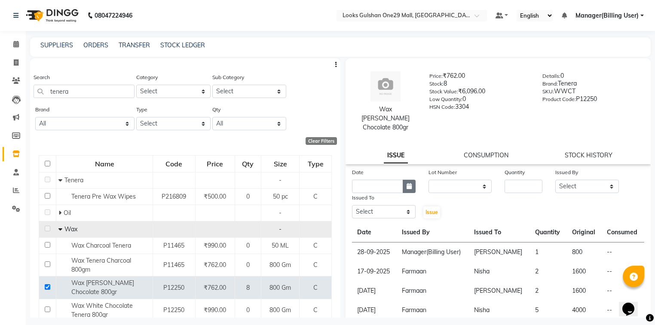
click at [407, 183] on icon "button" at bounding box center [409, 186] width 5 height 6
select select "10"
select select "2025"
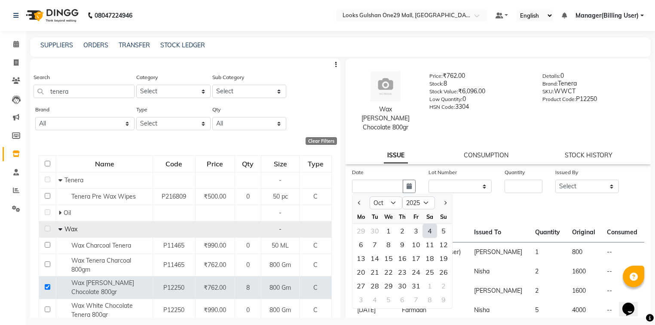
click at [431, 224] on div "4" at bounding box center [430, 231] width 14 height 14
type input "04-10-2025"
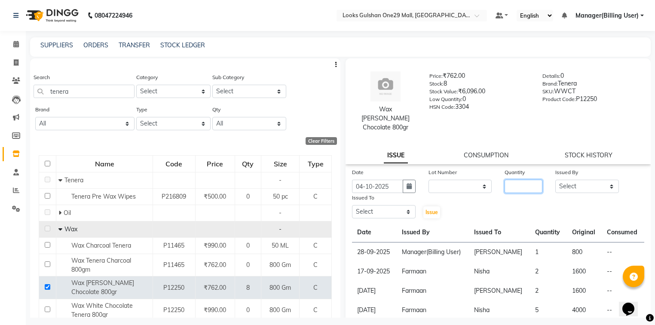
click at [511, 180] on input "number" at bounding box center [524, 186] width 38 height 13
type input "1"
click at [586, 180] on select "Select Alam ali Counter_Sales Deepak Farmaan Janvi Manager(Billing User) Mashel…" at bounding box center [588, 186] width 64 height 13
select select "80675"
click at [556, 180] on select "Select Alam ali Counter_Sales Deepak Farmaan Janvi Manager(Billing User) Mashel…" at bounding box center [588, 186] width 64 height 13
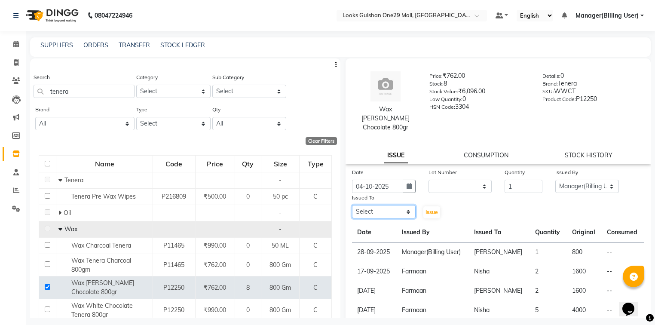
click at [407, 205] on select "Select Alam ali Counter_Sales Deepak Farmaan Janvi Manager(Billing User) Mashel…" at bounding box center [384, 211] width 64 height 13
select select "80997"
click at [352, 205] on select "Select Alam ali Counter_Sales Deepak Farmaan Janvi Manager(Billing User) Mashel…" at bounding box center [384, 211] width 64 height 13
click at [607, 180] on select "Select Alam ali Counter_Sales Deepak Farmaan Janvi Manager(Billing User) Mashel…" at bounding box center [588, 186] width 64 height 13
select select "92171"
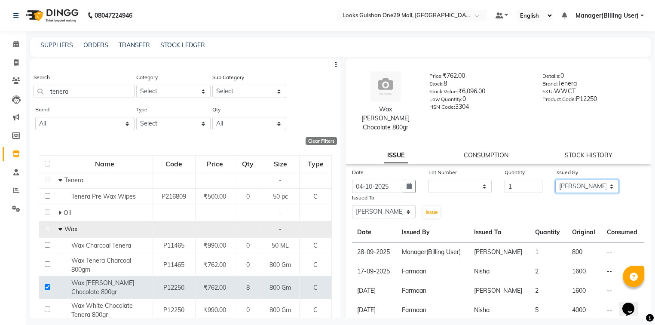
click at [556, 180] on select "Select Alam ali Counter_Sales Deepak Farmaan Janvi Manager(Billing User) Mashel…" at bounding box center [588, 186] width 64 height 13
click at [426, 209] on span "Issue" at bounding box center [432, 212] width 12 height 6
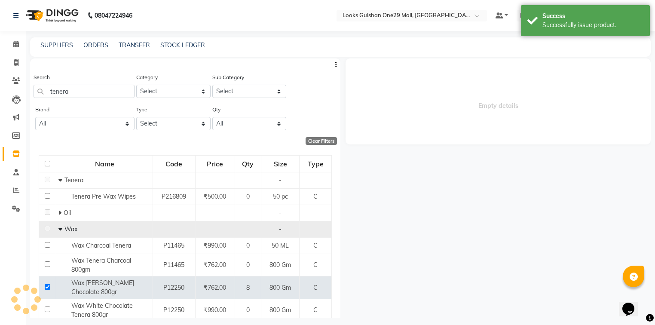
select select
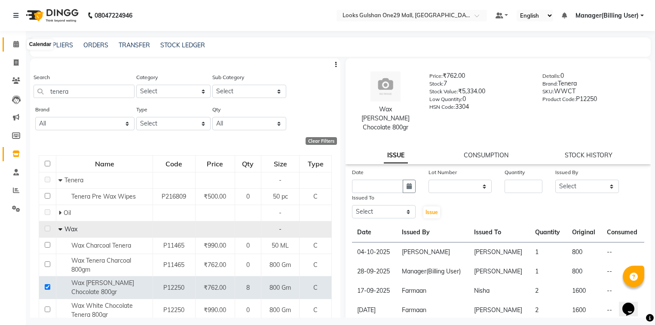
click at [15, 44] on icon at bounding box center [16, 44] width 6 height 6
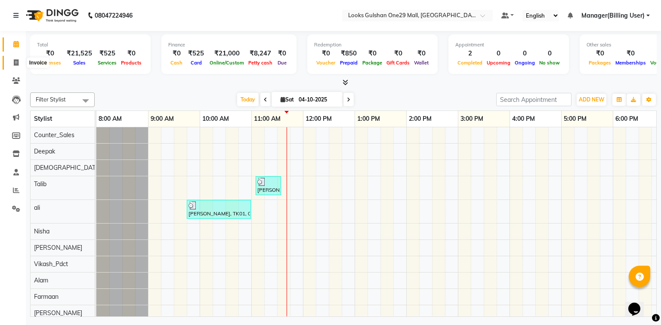
click at [19, 62] on span at bounding box center [16, 63] width 15 height 10
select select "8337"
select select "service"
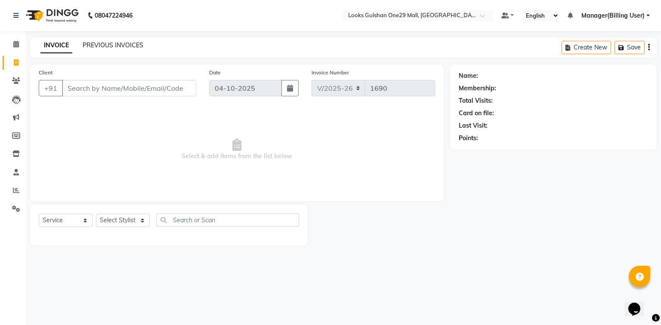
click at [119, 44] on link "PREVIOUS INVOICES" at bounding box center [113, 45] width 61 height 8
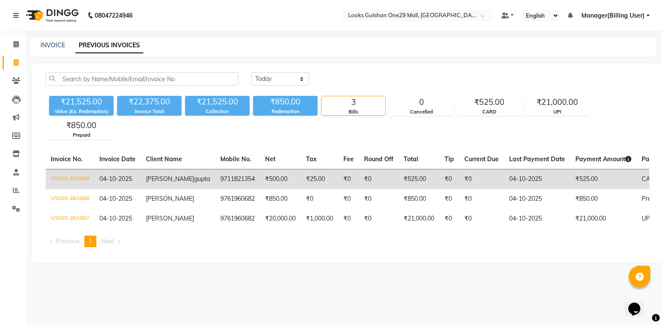
click at [570, 189] on td "₹525.00" at bounding box center [603, 179] width 66 height 20
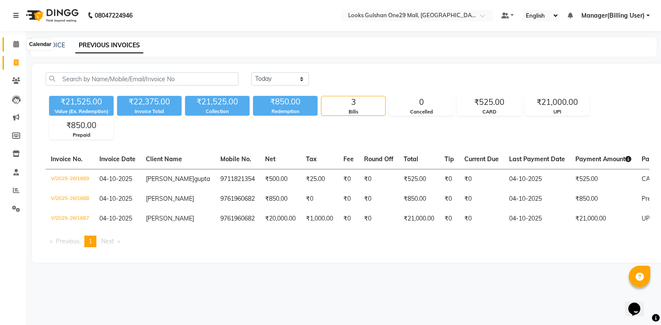
drag, startPoint x: 13, startPoint y: 43, endPoint x: 14, endPoint y: 48, distance: 5.2
click at [13, 43] on icon at bounding box center [16, 44] width 6 height 6
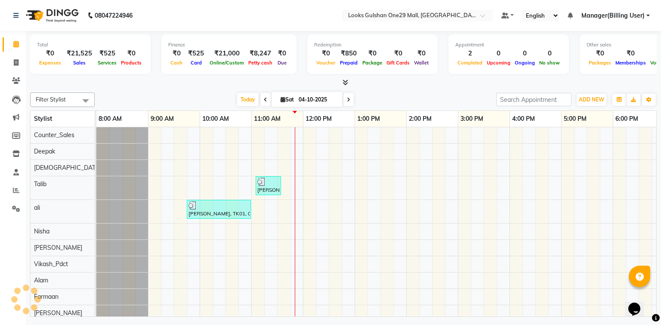
scroll to position [0, 111]
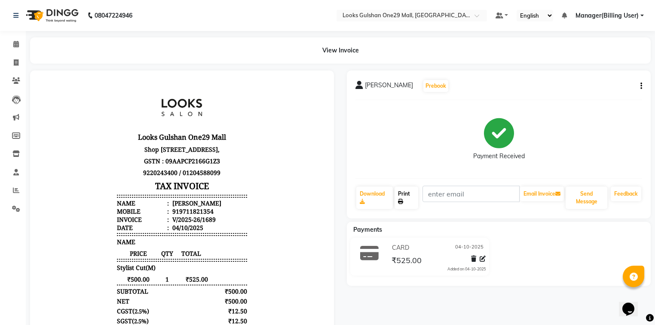
click at [406, 203] on link "Print" at bounding box center [407, 198] width 24 height 22
click at [409, 199] on link "Print" at bounding box center [407, 198] width 24 height 22
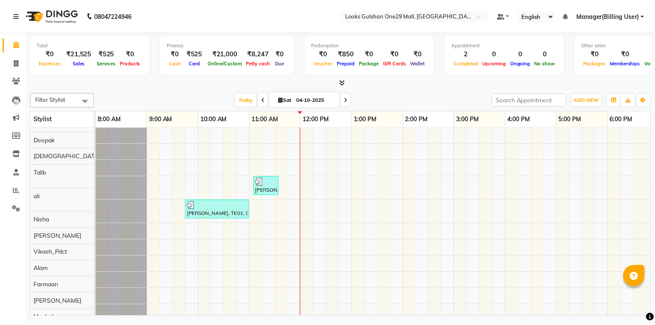
scroll to position [12, 0]
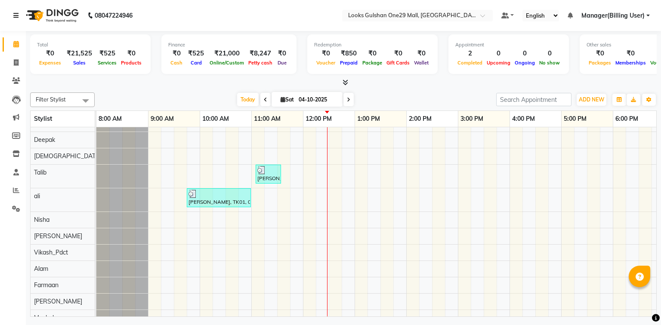
click at [17, 17] on icon at bounding box center [15, 15] width 5 height 6
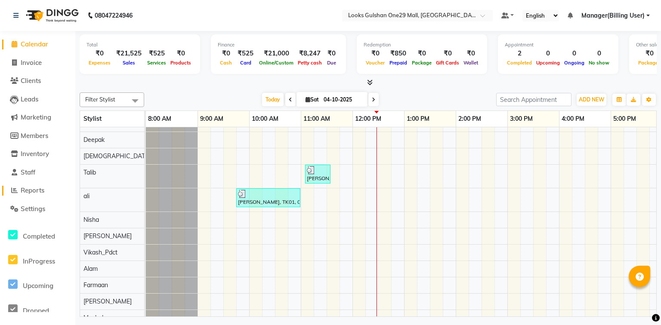
click at [42, 188] on span "Reports" at bounding box center [33, 190] width 24 height 8
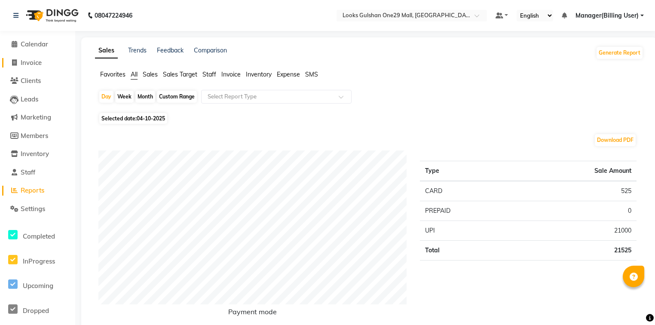
click at [42, 62] on span "Invoice" at bounding box center [31, 62] width 21 height 8
select select "8337"
select select "service"
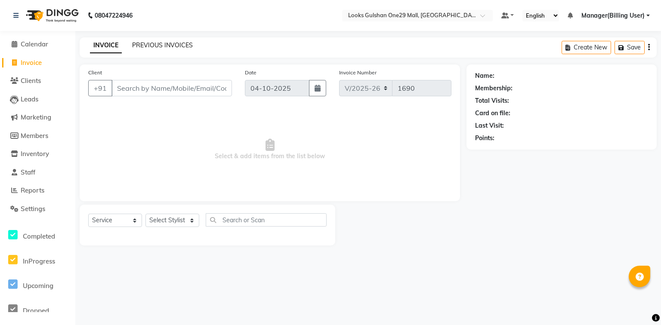
select select "80996"
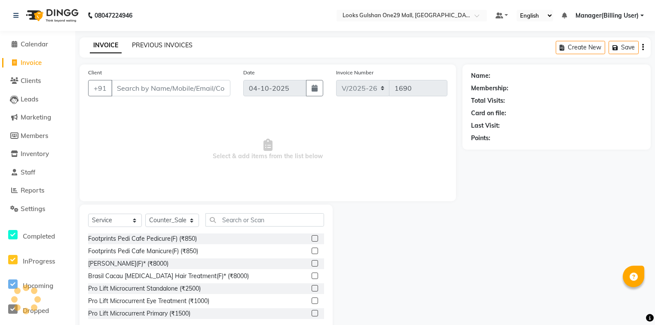
click at [145, 44] on link "PREVIOUS INVOICES" at bounding box center [162, 45] width 61 height 8
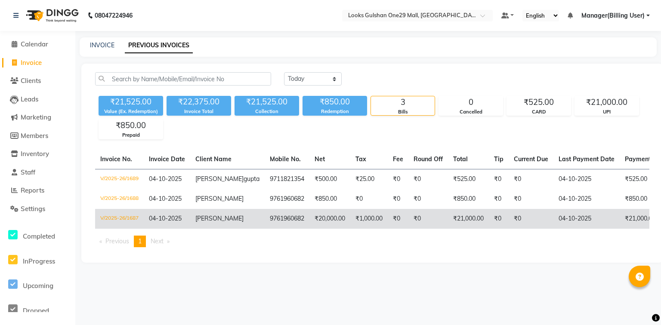
click at [120, 229] on td "V/2025-26/1687" at bounding box center [119, 219] width 49 height 20
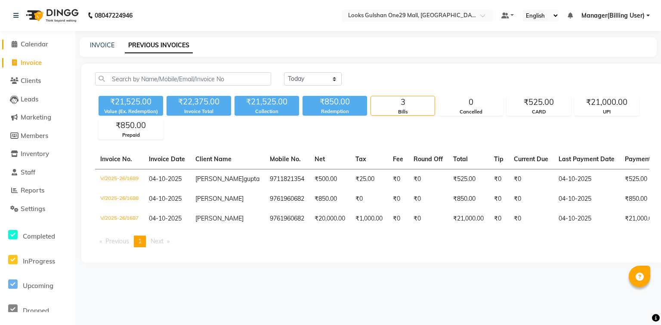
drag, startPoint x: 28, startPoint y: 62, endPoint x: 41, endPoint y: 46, distance: 20.5
click at [28, 62] on span "Invoice" at bounding box center [31, 62] width 21 height 8
select select "service"
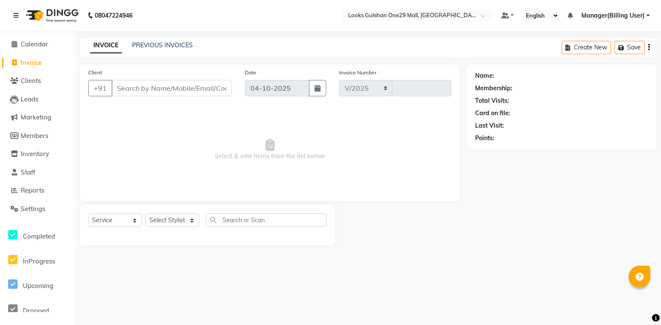
select select "8337"
type input "1690"
click at [190, 222] on select "Select Stylist" at bounding box center [172, 220] width 54 height 13
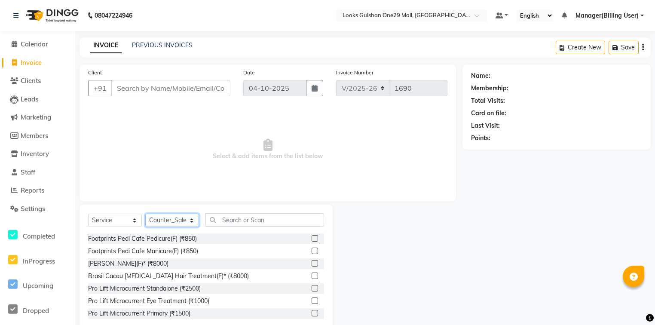
select select "80997"
click at [145, 214] on select "Select Stylist Alam ali Counter_Sales Deepak Farmaan Janvi Manager(Billing User…" at bounding box center [172, 220] width 54 height 13
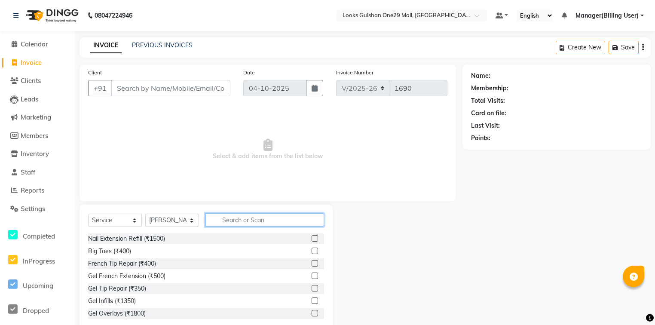
click at [227, 224] on input "text" at bounding box center [265, 219] width 119 height 13
type input "EYE"
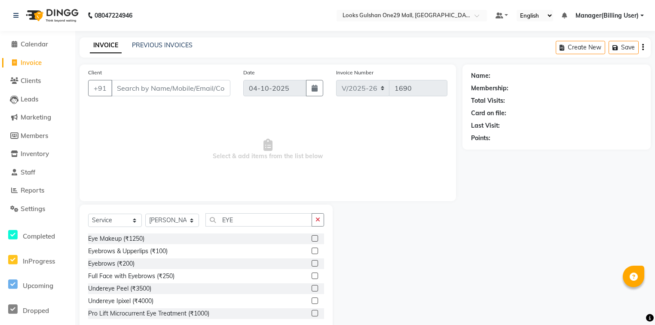
click at [312, 265] on label at bounding box center [315, 263] width 6 height 6
click at [312, 265] on input "checkbox" at bounding box center [315, 264] width 6 height 6
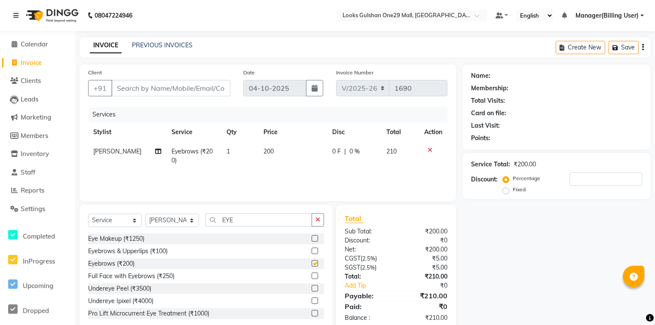
checkbox input "false"
click at [264, 149] on span "200" at bounding box center [269, 152] width 10 height 8
click at [258, 149] on td "1" at bounding box center [240, 156] width 37 height 28
select select "80997"
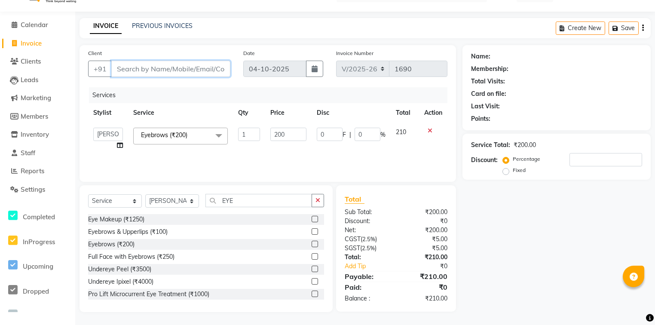
click at [136, 65] on input "Client" at bounding box center [170, 69] width 119 height 16
type input "78"
type input "0"
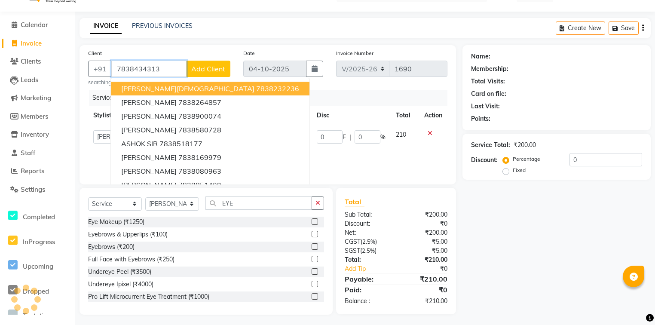
type input "7838434313"
click at [268, 89] on div "Client +91 7838434313 Vardhman Jain 7838232236 ANKIT SINGH 7838264857 Srikant 7…" at bounding box center [268, 114] width 377 height 139
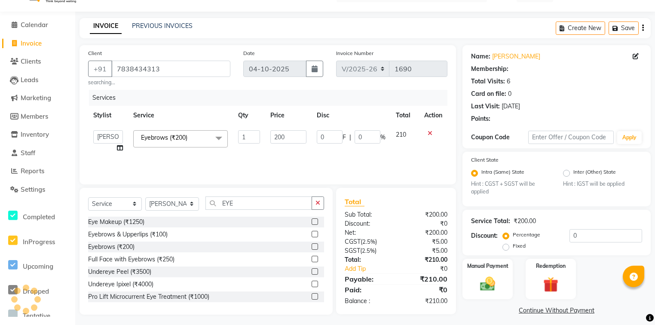
radio input "false"
radio input "true"
select select "1: Object"
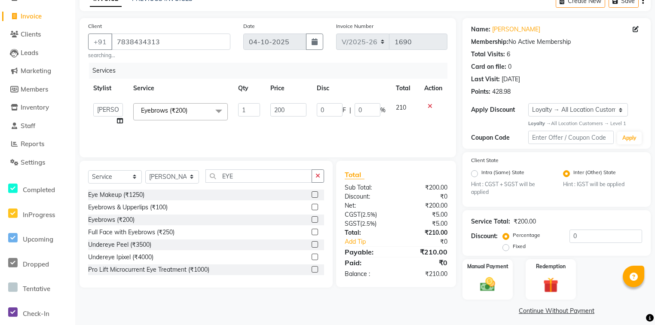
scroll to position [53, 0]
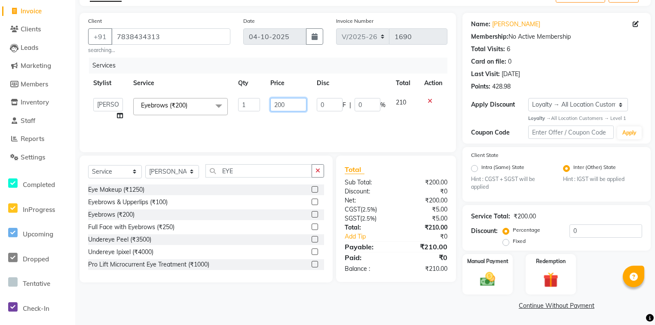
click at [292, 104] on input "200" at bounding box center [289, 104] width 36 height 13
type input "2"
type input "100"
click at [392, 112] on td "210" at bounding box center [405, 109] width 28 height 33
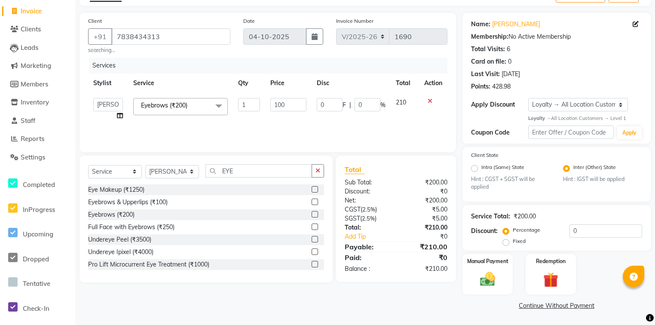
select select "80997"
click at [480, 280] on img at bounding box center [488, 280] width 26 height 18
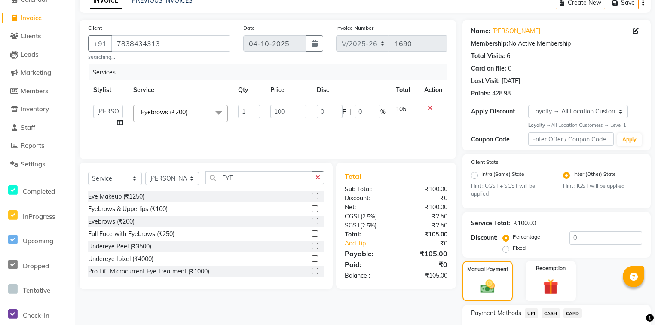
scroll to position [108, 0]
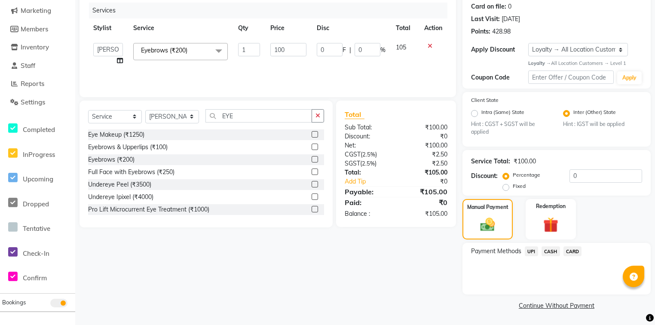
click at [535, 251] on span "UPI" at bounding box center [531, 251] width 13 height 10
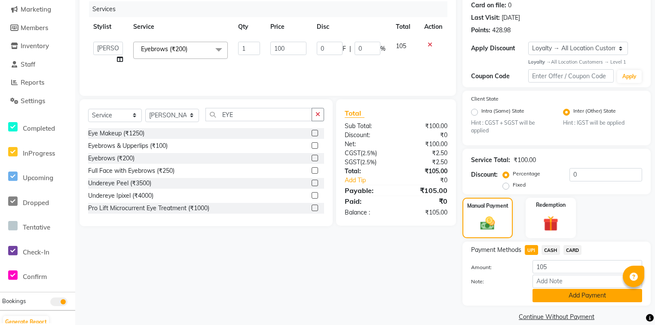
click at [551, 300] on button "Add Payment" at bounding box center [588, 295] width 110 height 13
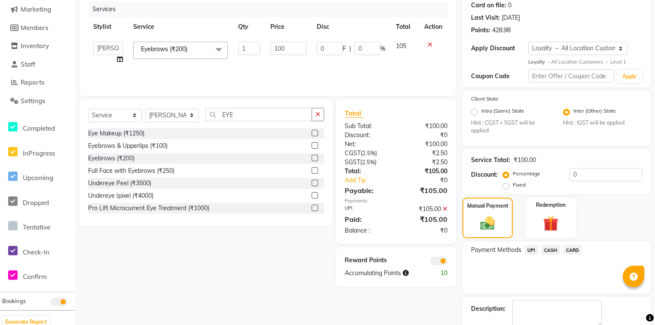
click at [549, 252] on span "CASH" at bounding box center [551, 250] width 18 height 10
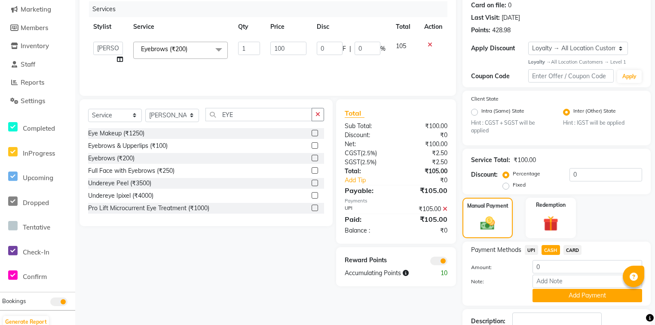
click at [513, 188] on label "Fixed" at bounding box center [519, 185] width 13 height 8
click at [508, 188] on input "Fixed" at bounding box center [508, 185] width 6 height 6
radio input "true"
click at [572, 175] on input "0" at bounding box center [606, 174] width 73 height 13
click at [573, 174] on input "0" at bounding box center [606, 174] width 73 height 13
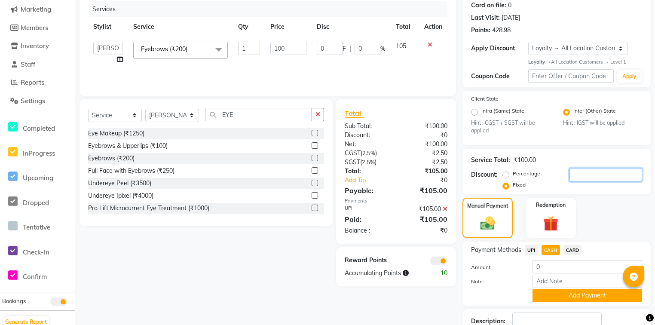
type input "5"
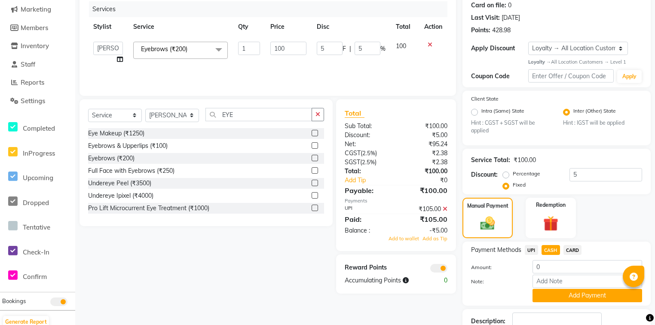
click at [551, 247] on span "CASH" at bounding box center [551, 250] width 18 height 10
click at [553, 209] on label "Redemption" at bounding box center [551, 204] width 31 height 8
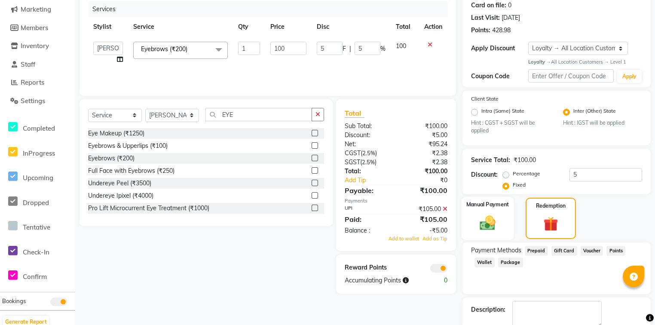
click at [487, 211] on div "Manual Payment" at bounding box center [488, 218] width 52 height 43
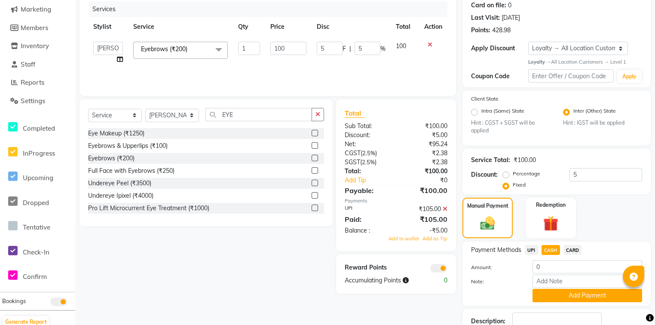
click at [556, 254] on span "CASH" at bounding box center [551, 250] width 18 height 10
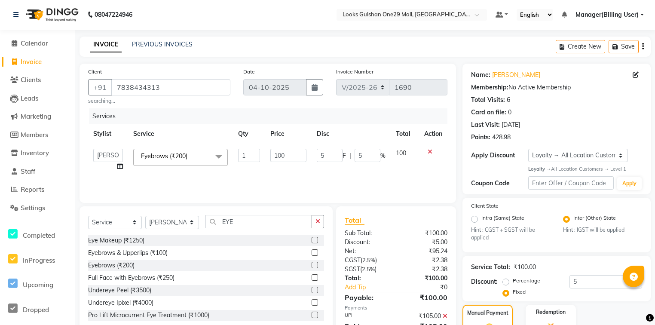
scroll to position [0, 0]
click at [172, 89] on input "7838434313" at bounding box center [170, 88] width 119 height 16
radio input "true"
type input "0"
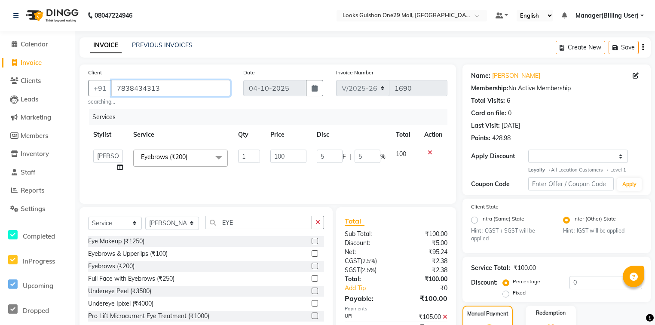
type input "0"
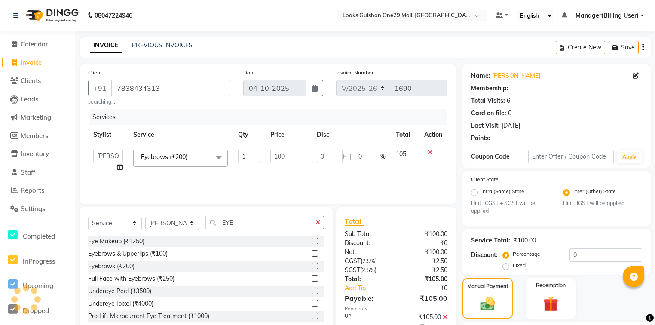
scroll to position [0, 0]
select select "1: Object"
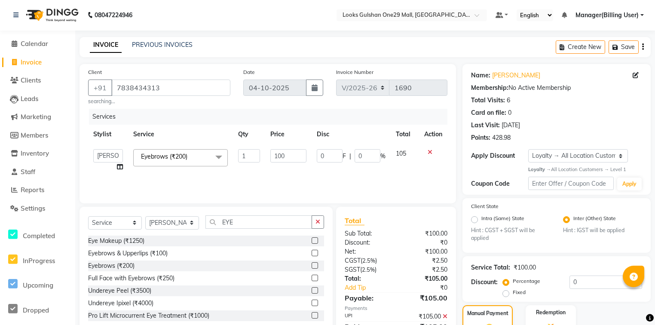
scroll to position [138, 0]
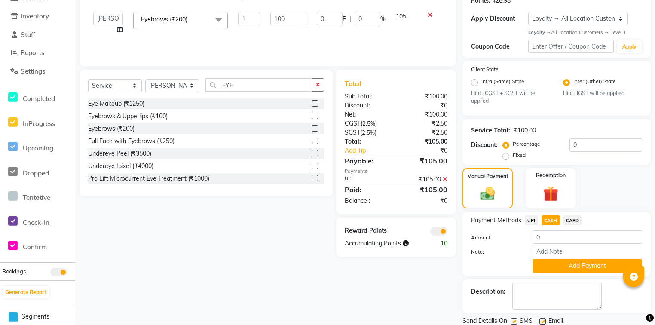
drag, startPoint x: 506, startPoint y: 161, endPoint x: 550, endPoint y: 154, distance: 44.8
click at [513, 159] on label "Fixed" at bounding box center [519, 155] width 13 height 8
click at [506, 158] on input "Fixed" at bounding box center [508, 155] width 6 height 6
radio input "true"
click at [580, 148] on input "0" at bounding box center [606, 144] width 73 height 13
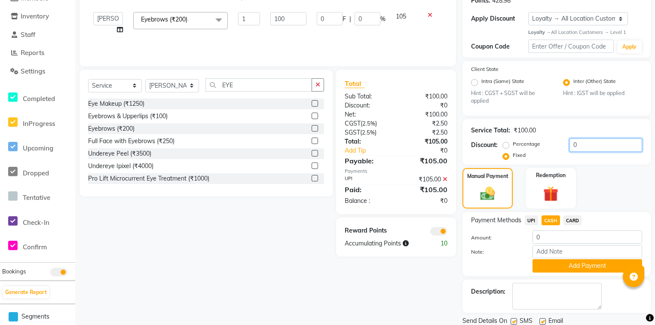
click at [580, 148] on input "0" at bounding box center [606, 144] width 73 height 13
type input "5"
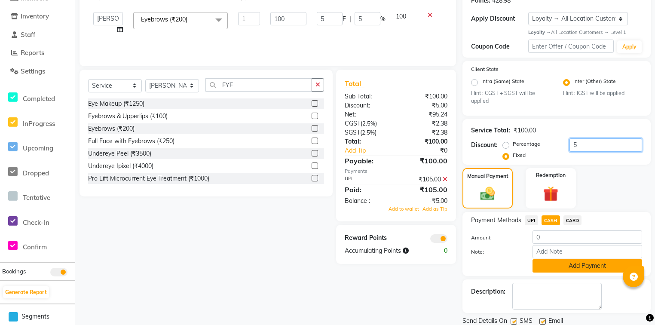
type input "5"
click at [566, 268] on button "Add Payment" at bounding box center [588, 265] width 110 height 13
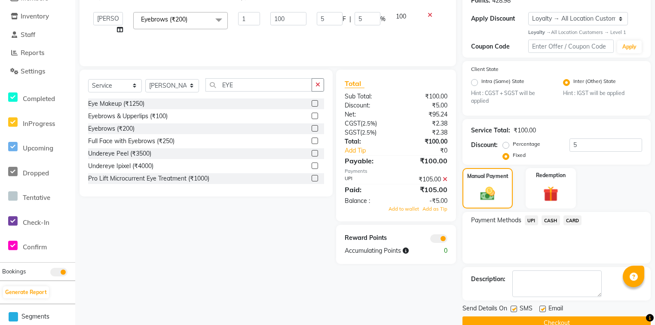
click at [447, 184] on div "₹105.00" at bounding box center [425, 179] width 58 height 9
click at [446, 182] on icon at bounding box center [445, 179] width 5 height 6
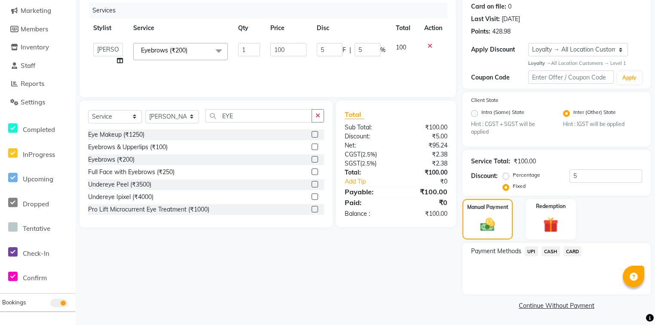
scroll to position [108, 0]
click at [553, 253] on span "CASH" at bounding box center [551, 251] width 18 height 10
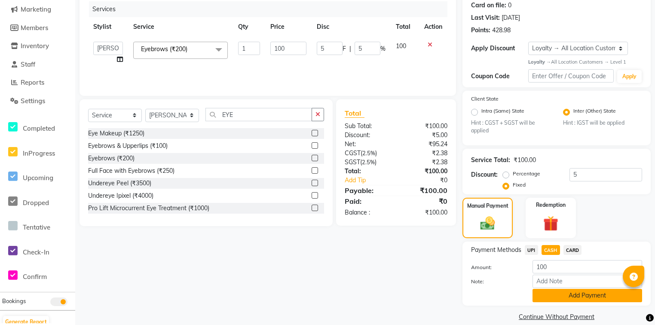
scroll to position [121, 0]
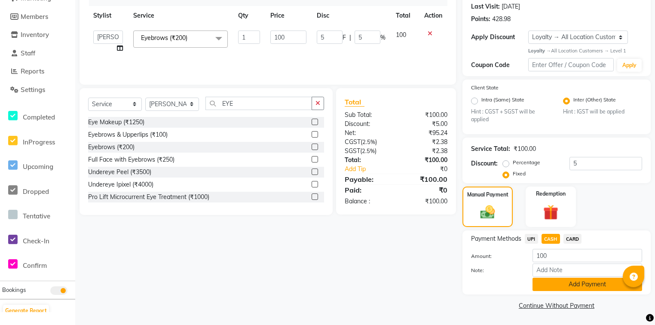
click at [555, 282] on button "Add Payment" at bounding box center [588, 284] width 110 height 13
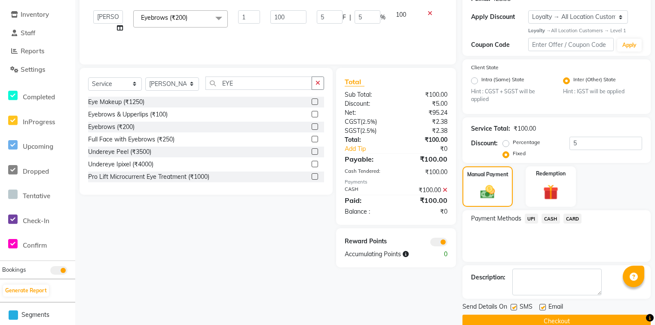
scroll to position [156, 0]
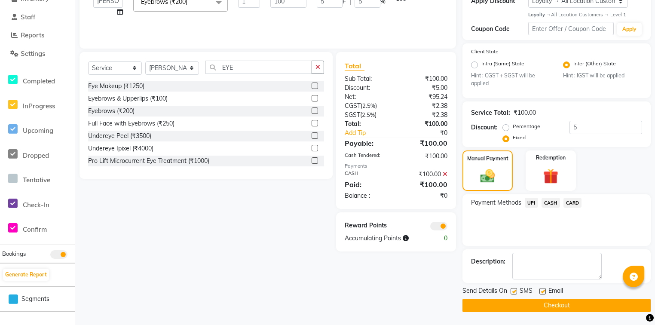
click at [544, 293] on label at bounding box center [543, 291] width 6 height 6
click at [544, 293] on input "checkbox" at bounding box center [543, 292] width 6 height 6
checkbox input "false"
click at [545, 304] on button "Checkout" at bounding box center [557, 305] width 188 height 13
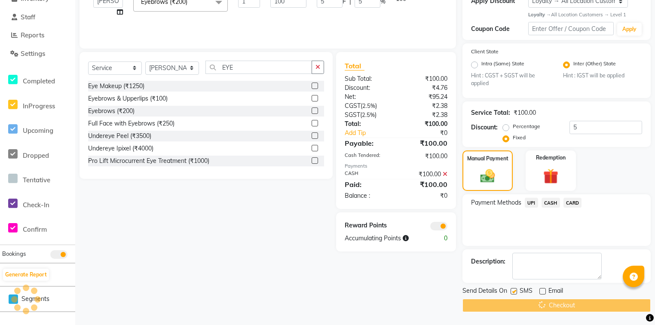
scroll to position [148, 0]
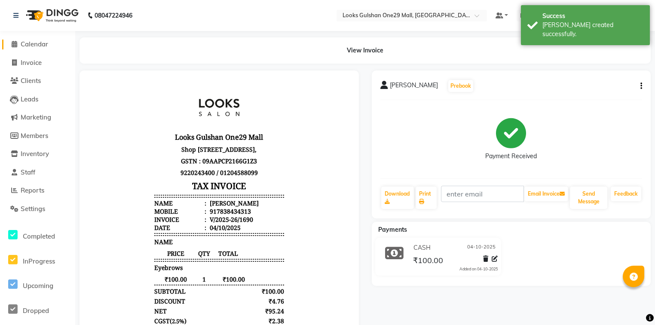
click at [38, 43] on span "Calendar" at bounding box center [35, 44] width 28 height 8
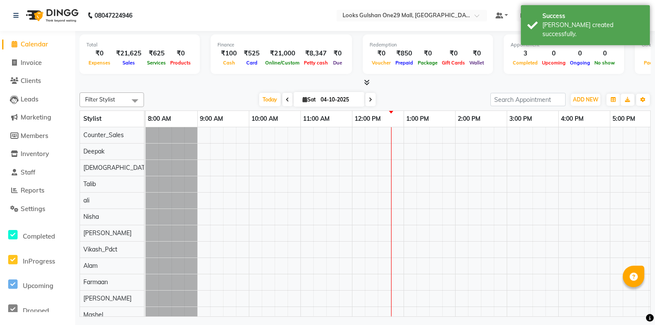
click at [172, 88] on div "Total ₹0 Expenses ₹21,625 Sales ₹625 Services ₹0 Products Finance ₹100 Cash ₹52…" at bounding box center [365, 175] width 580 height 288
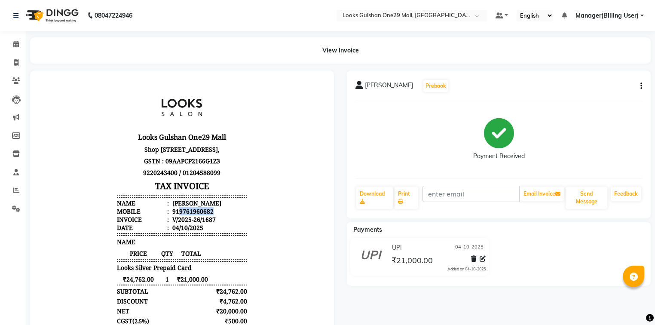
drag, startPoint x: 174, startPoint y: 218, endPoint x: 236, endPoint y: 221, distance: 62.0
click at [236, 215] on li "Mobile : 919761960682" at bounding box center [182, 211] width 130 height 8
copy div "9761960682"
click at [14, 77] on span at bounding box center [16, 81] width 15 height 10
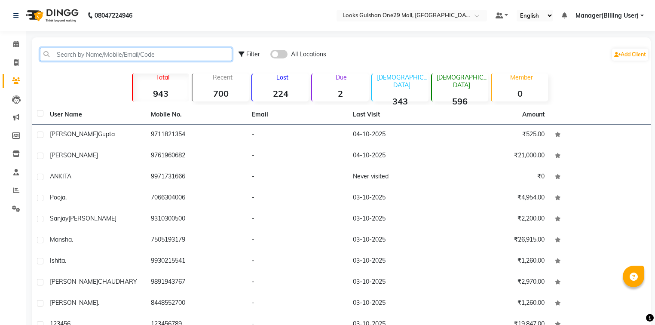
click at [84, 57] on input "text" at bounding box center [136, 54] width 192 height 13
paste input "9761960682"
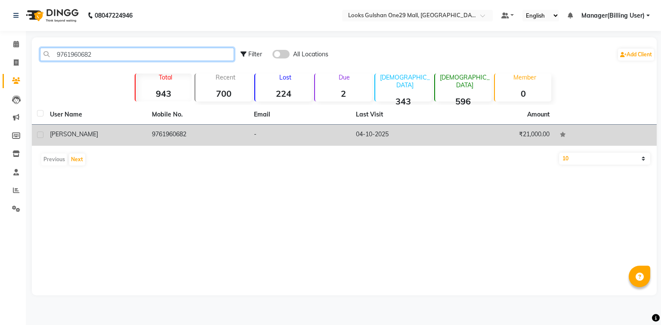
type input "9761960682"
click at [124, 141] on td "GANGA PRASHAD" at bounding box center [96, 135] width 102 height 21
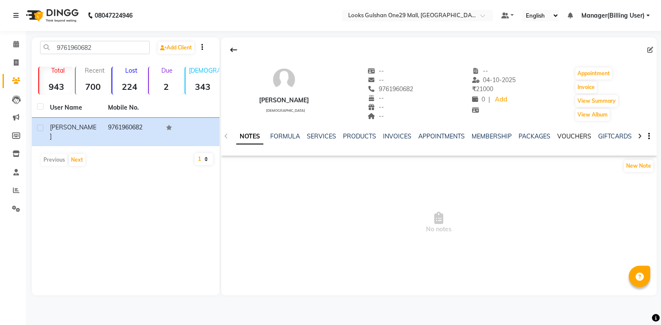
click at [575, 138] on link "VOUCHERS" at bounding box center [574, 136] width 34 height 8
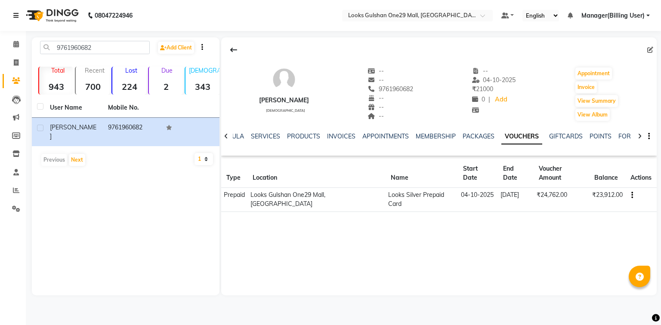
click at [17, 13] on icon at bounding box center [15, 15] width 5 height 6
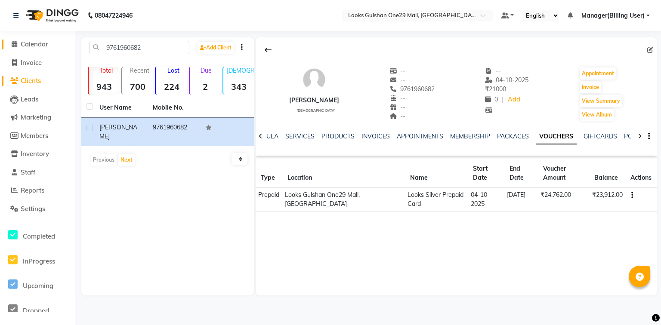
click at [40, 45] on span "Calendar" at bounding box center [35, 44] width 28 height 8
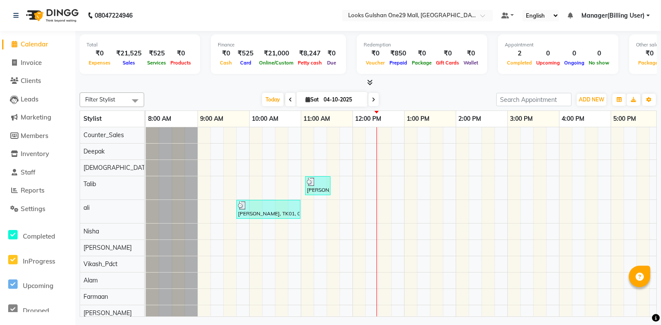
click at [199, 93] on div "Today Sat 04-10-2025" at bounding box center [319, 99] width 343 height 13
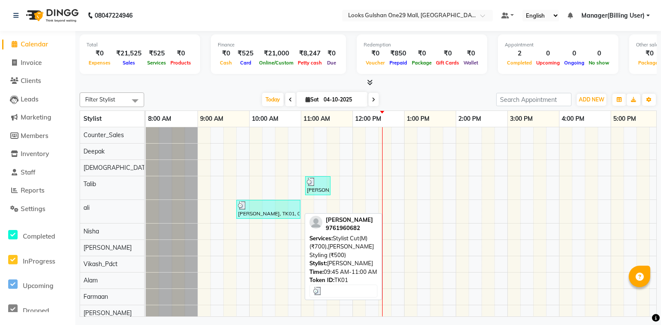
drag, startPoint x: 253, startPoint y: 210, endPoint x: 328, endPoint y: 265, distance: 92.7
click at [256, 218] on div "GANGA PRASHAD, TK01, 09:45 AM-11:00 AM, Stylist Cut(M) (₹700),Beard Styling (₹5…" at bounding box center [268, 209] width 65 height 19
click at [328, 265] on tr at bounding box center [481, 256] width 671 height 259
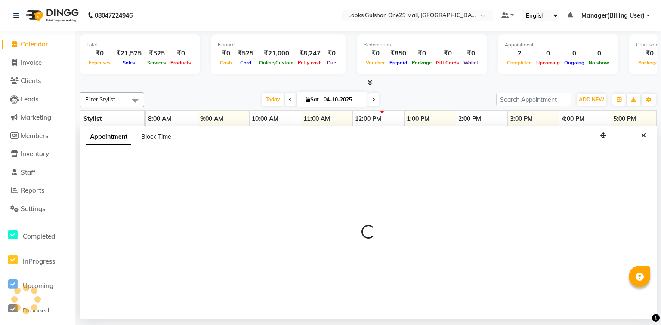
select select "80998"
select select "tentative"
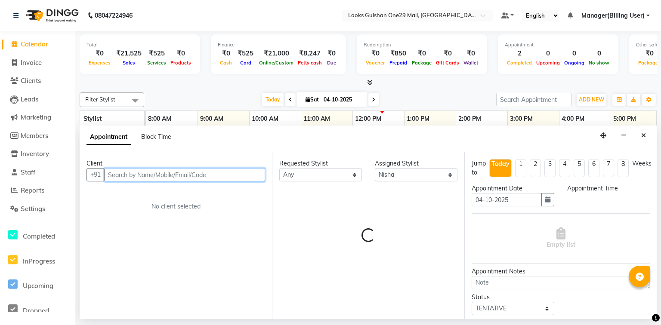
select select "600"
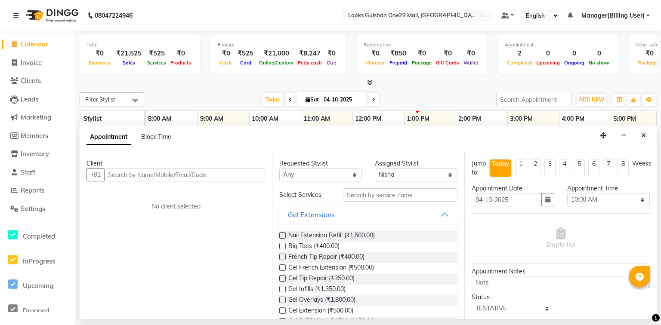
select select "80998"
select select "600"
select select "tentative"
click at [263, 145] on div "Appointment Block Time" at bounding box center [368, 139] width 577 height 27
click at [28, 155] on span "Inventory" at bounding box center [35, 154] width 28 height 8
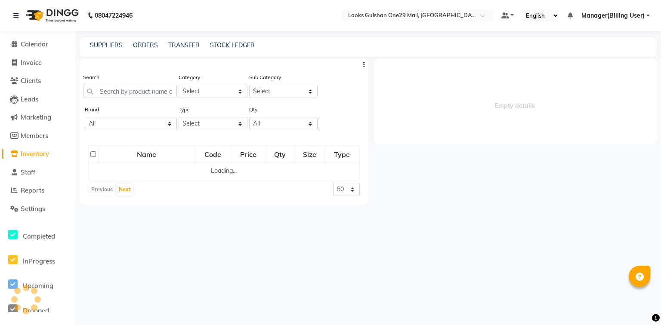
select select
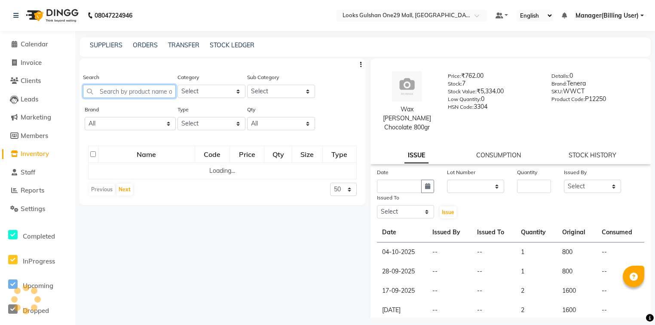
click at [158, 95] on input "text" at bounding box center [129, 91] width 93 height 13
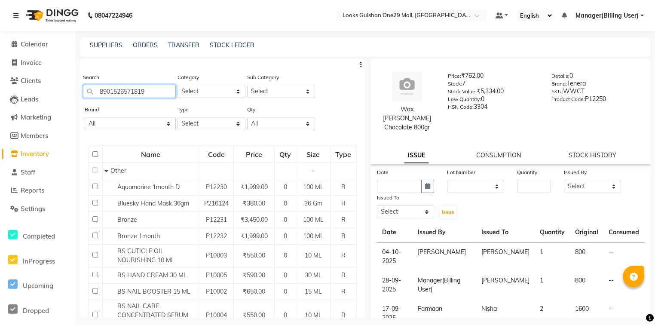
type input "8901526571819"
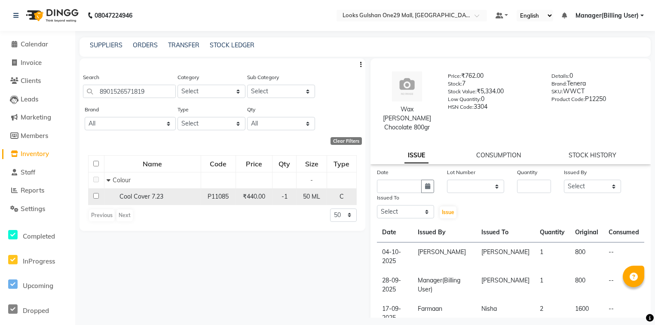
click at [95, 197] on input "checkbox" at bounding box center [96, 196] width 6 height 6
checkbox input "true"
select select
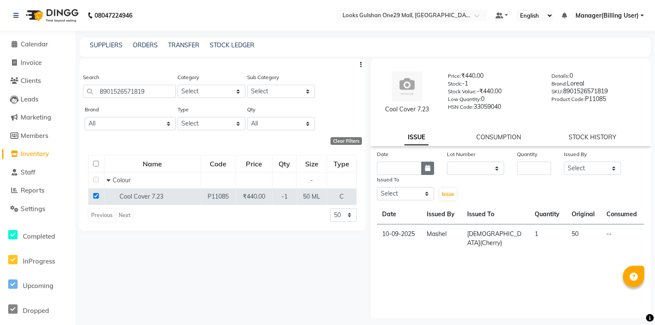
click at [425, 169] on icon "button" at bounding box center [427, 168] width 5 height 6
select select "10"
select select "2025"
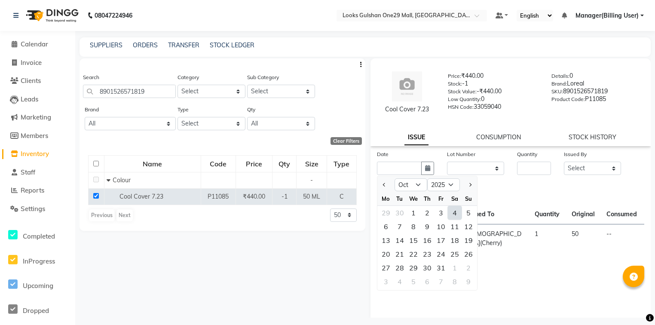
click at [455, 213] on div "4" at bounding box center [455, 213] width 14 height 14
type input "04-10-2025"
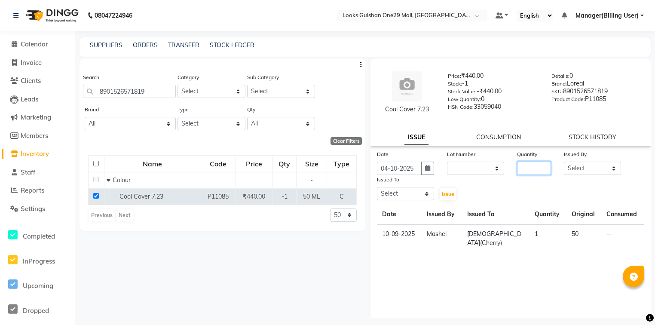
click at [524, 166] on input "number" at bounding box center [534, 168] width 34 height 13
type input "1"
click at [609, 172] on select "Select [PERSON_NAME] Counter_Sales Deepak Farmaan [PERSON_NAME] Manager(Billing…" at bounding box center [592, 168] width 57 height 13
select select "92171"
click at [564, 162] on select "Select [PERSON_NAME] Counter_Sales Deepak Farmaan [PERSON_NAME] Manager(Billing…" at bounding box center [592, 168] width 57 height 13
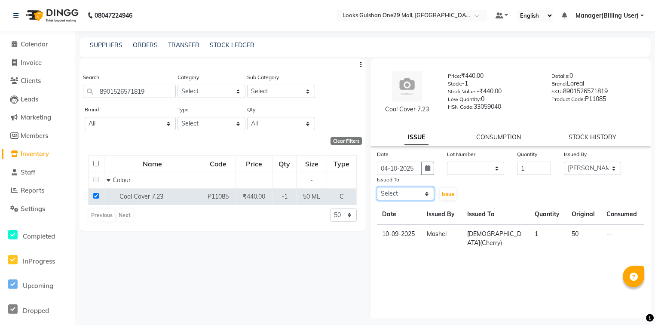
click at [425, 197] on select "Select [PERSON_NAME] Counter_Sales Deepak Farmaan [PERSON_NAME] Manager(Billing…" at bounding box center [405, 193] width 57 height 13
select select "85905"
click at [377, 188] on select "Select [PERSON_NAME] Counter_Sales Deepak Farmaan [PERSON_NAME] Manager(Billing…" at bounding box center [405, 193] width 57 height 13
click at [448, 198] on button "Issue" at bounding box center [448, 194] width 17 height 12
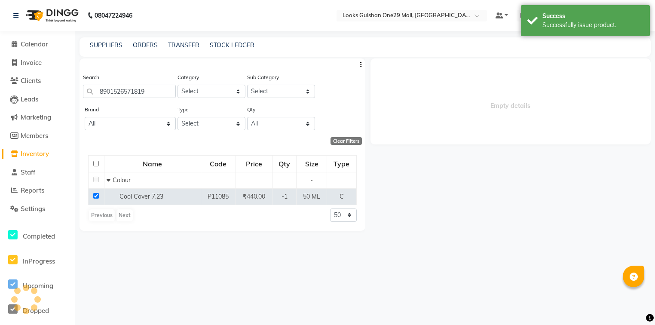
select select
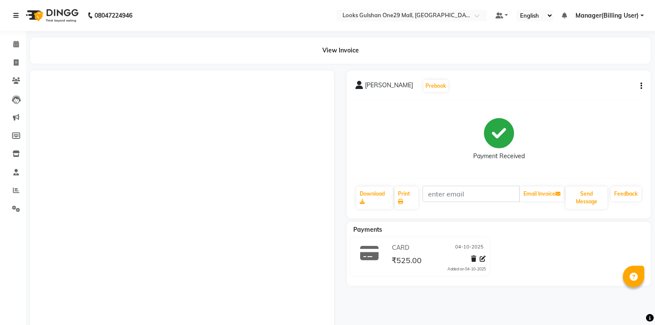
click at [18, 18] on icon at bounding box center [15, 15] width 5 height 6
